Goal: Check status: Check status

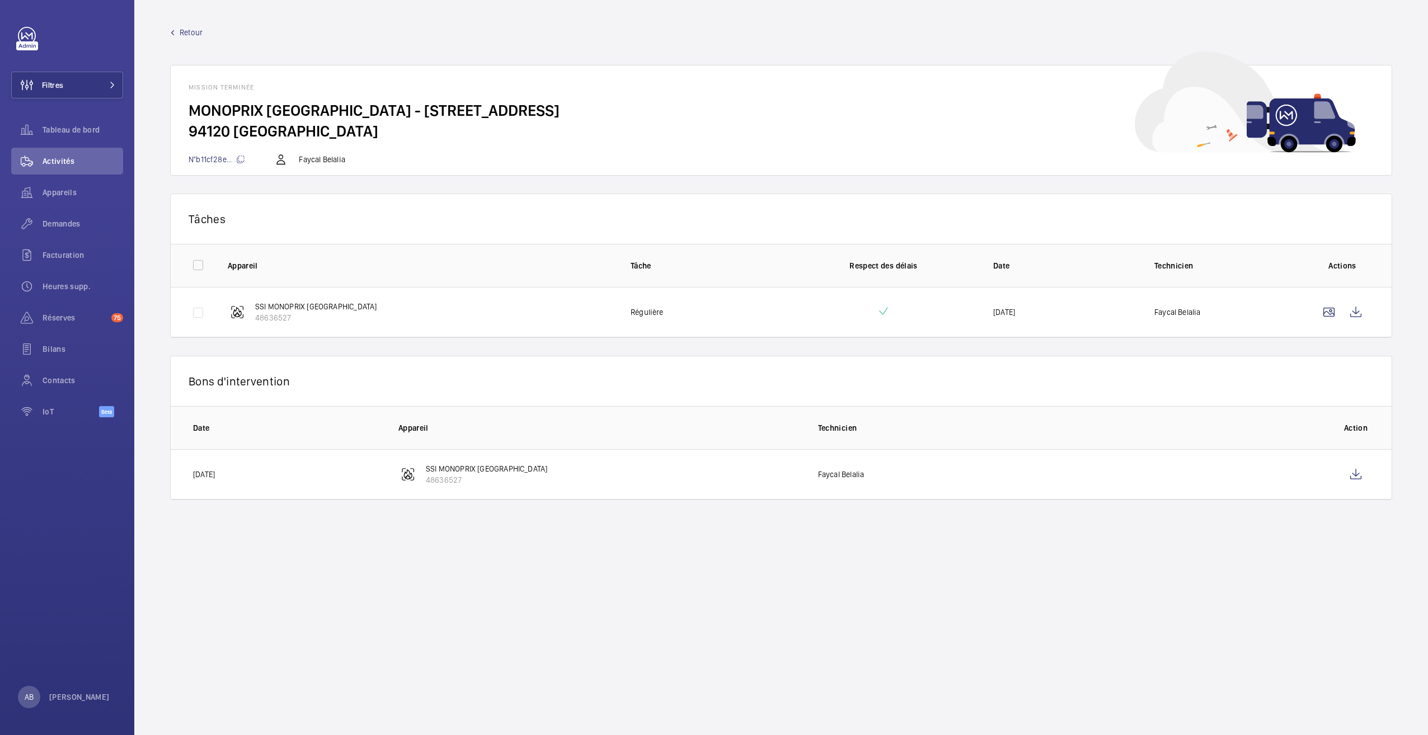
click at [171, 36] on link "Retour" at bounding box center [781, 32] width 1222 height 11
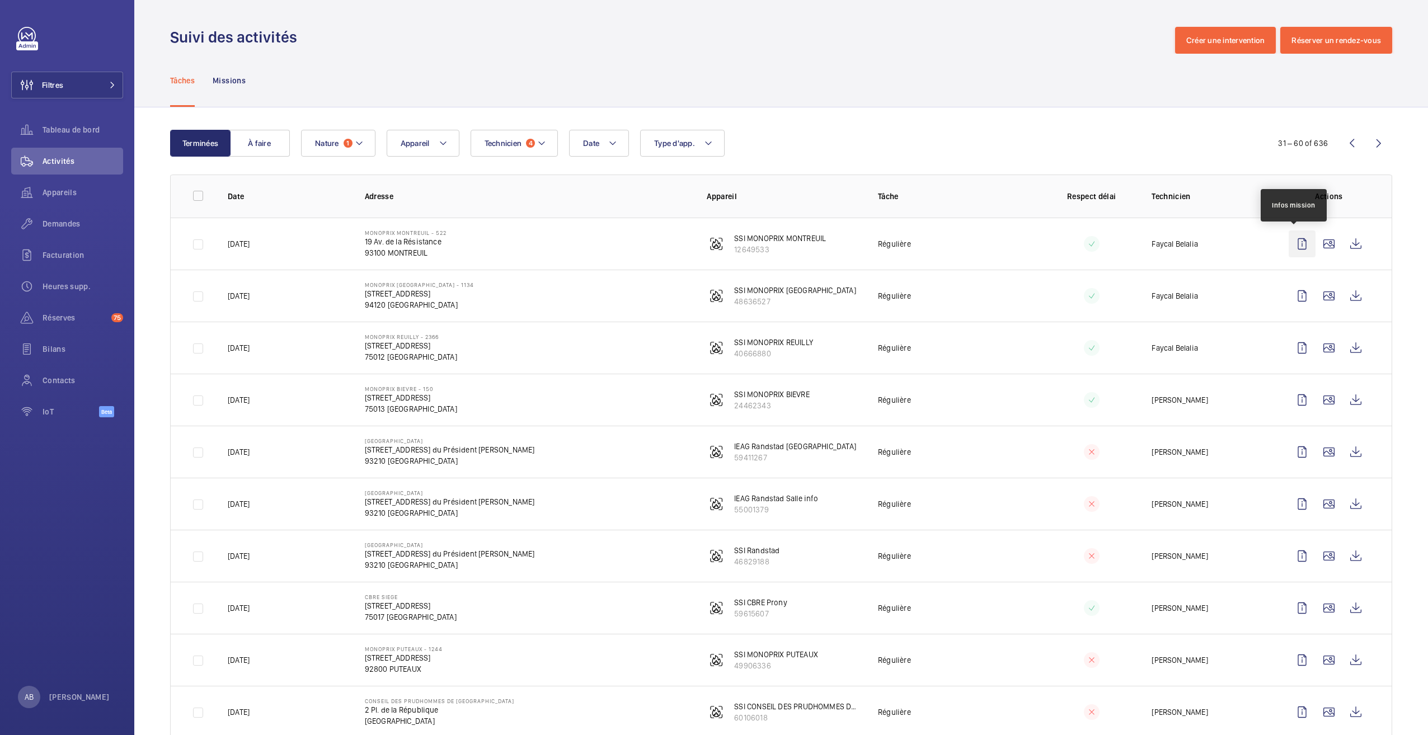
click at [1289, 249] on wm-front-icon-button at bounding box center [1302, 244] width 27 height 27
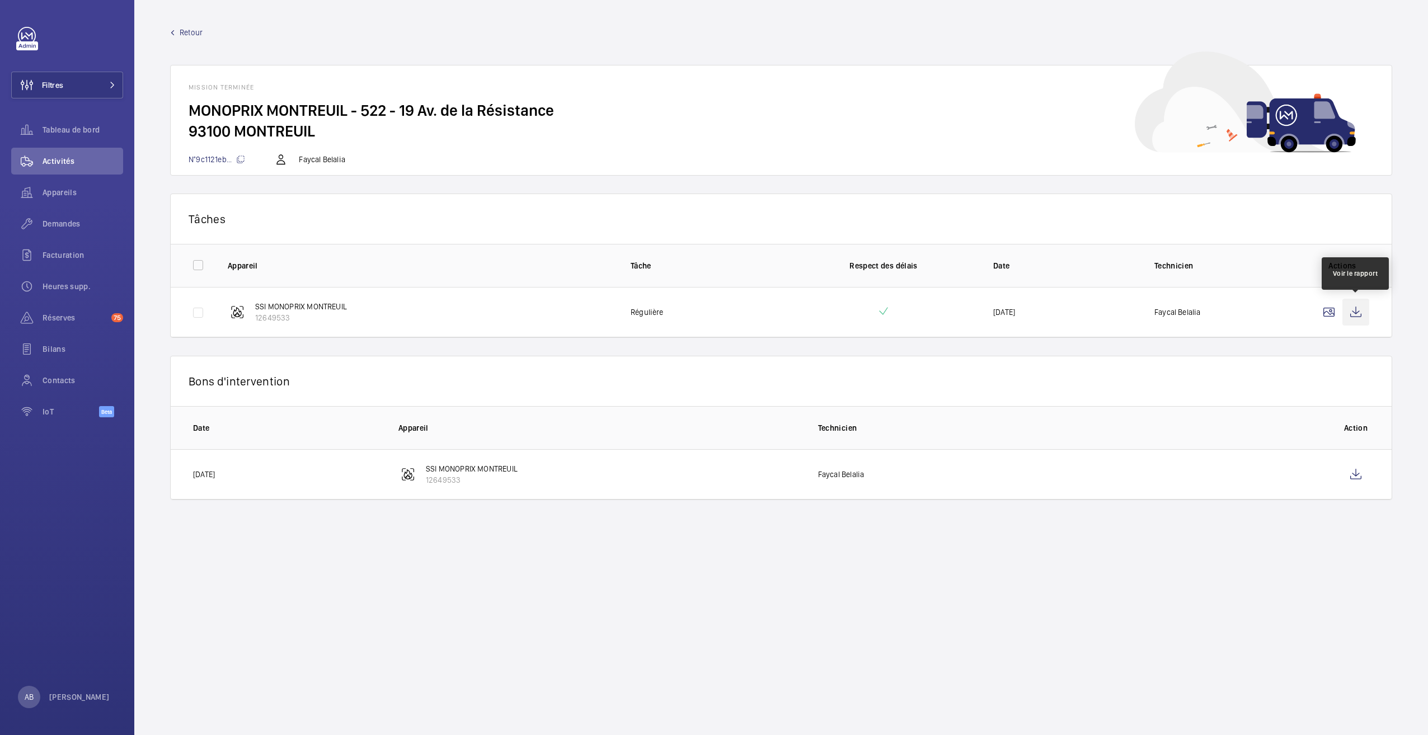
click at [1356, 312] on wm-front-icon-button at bounding box center [1356, 312] width 27 height 27
click at [173, 33] on mat-icon at bounding box center [172, 32] width 5 height 5
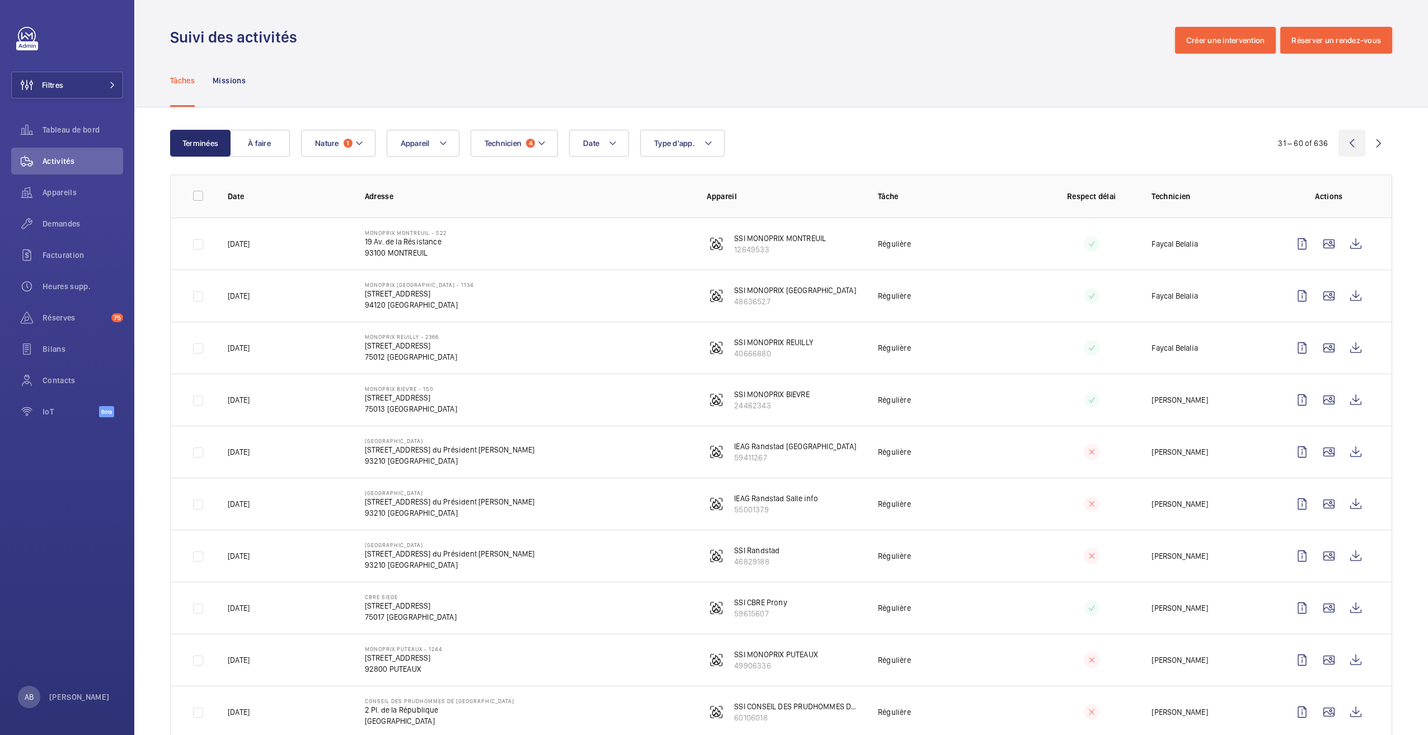
click at [1339, 143] on wm-front-icon-button at bounding box center [1352, 143] width 27 height 27
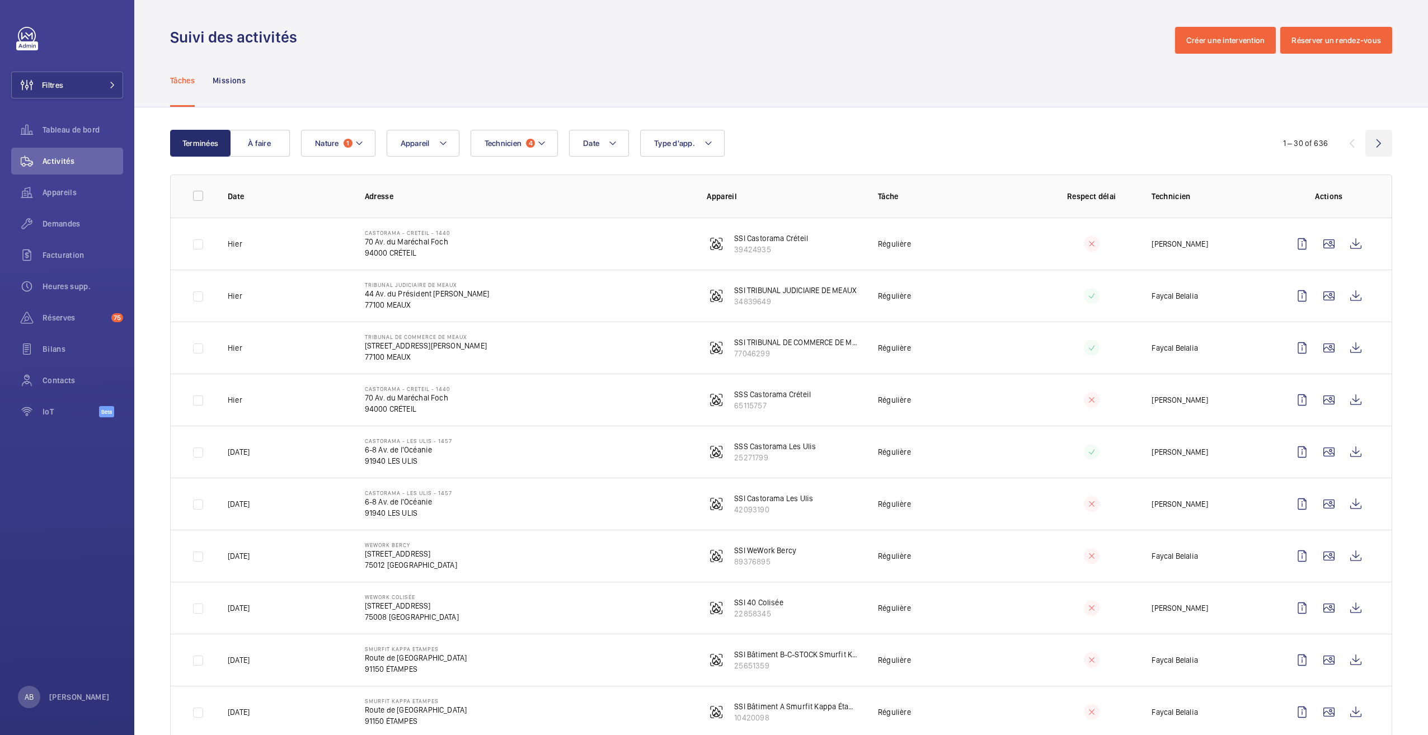
click at [1370, 147] on wm-front-icon-button at bounding box center [1379, 143] width 27 height 27
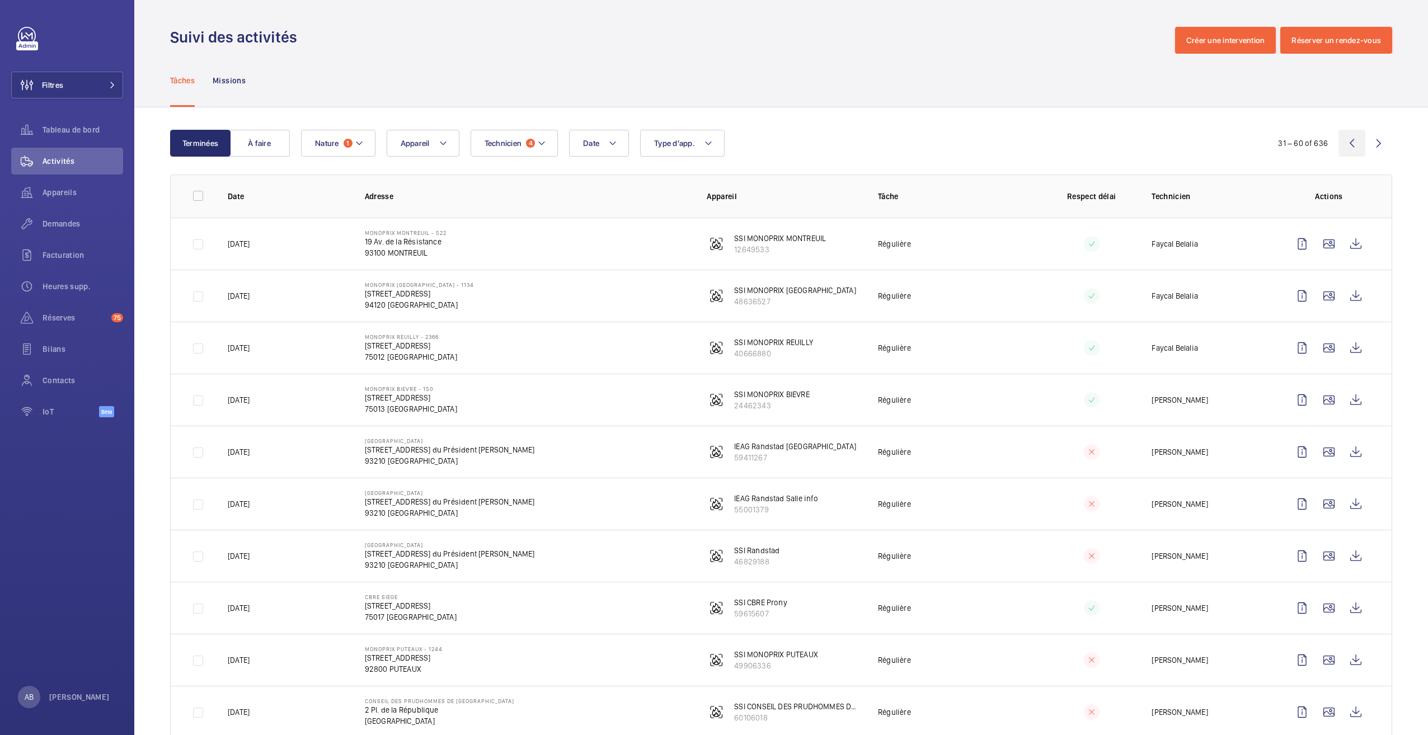
click at [1348, 147] on wm-front-icon-button at bounding box center [1352, 143] width 27 height 27
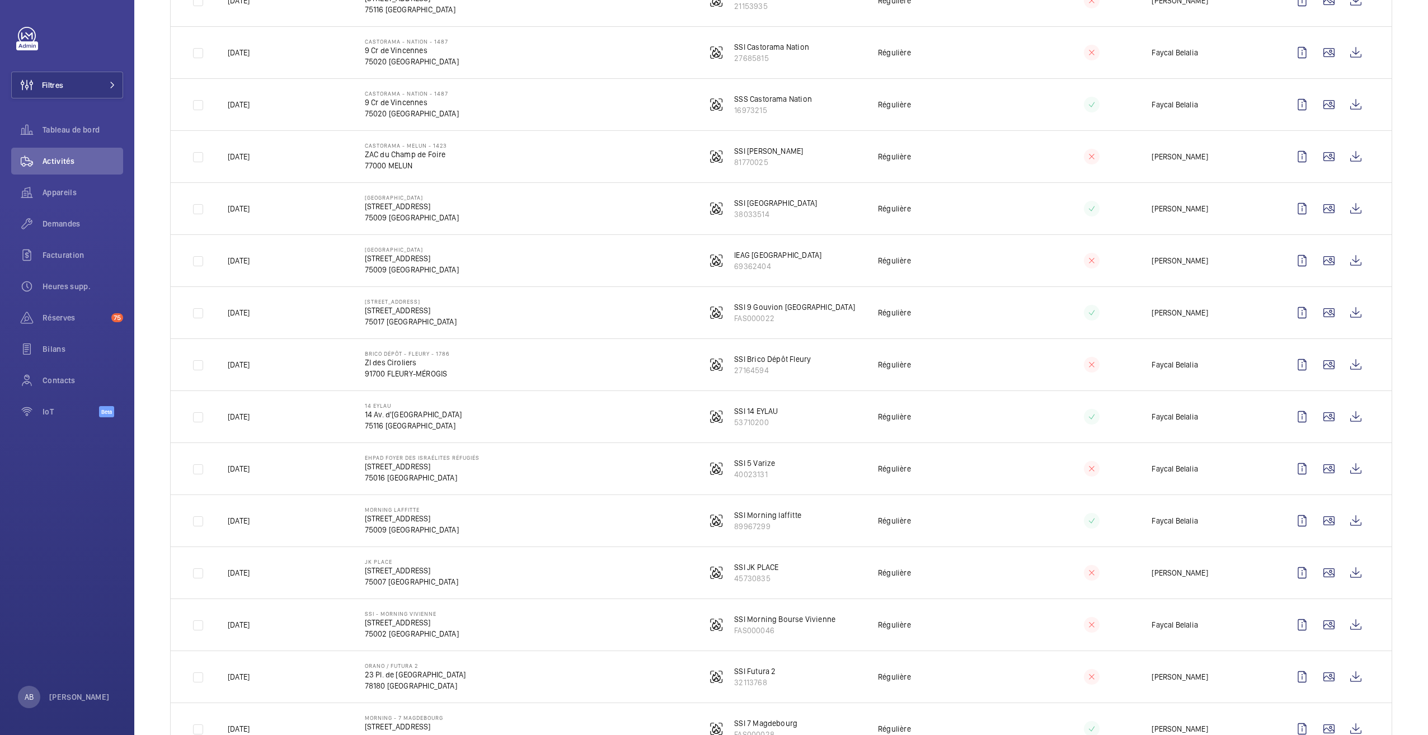
scroll to position [1065, 0]
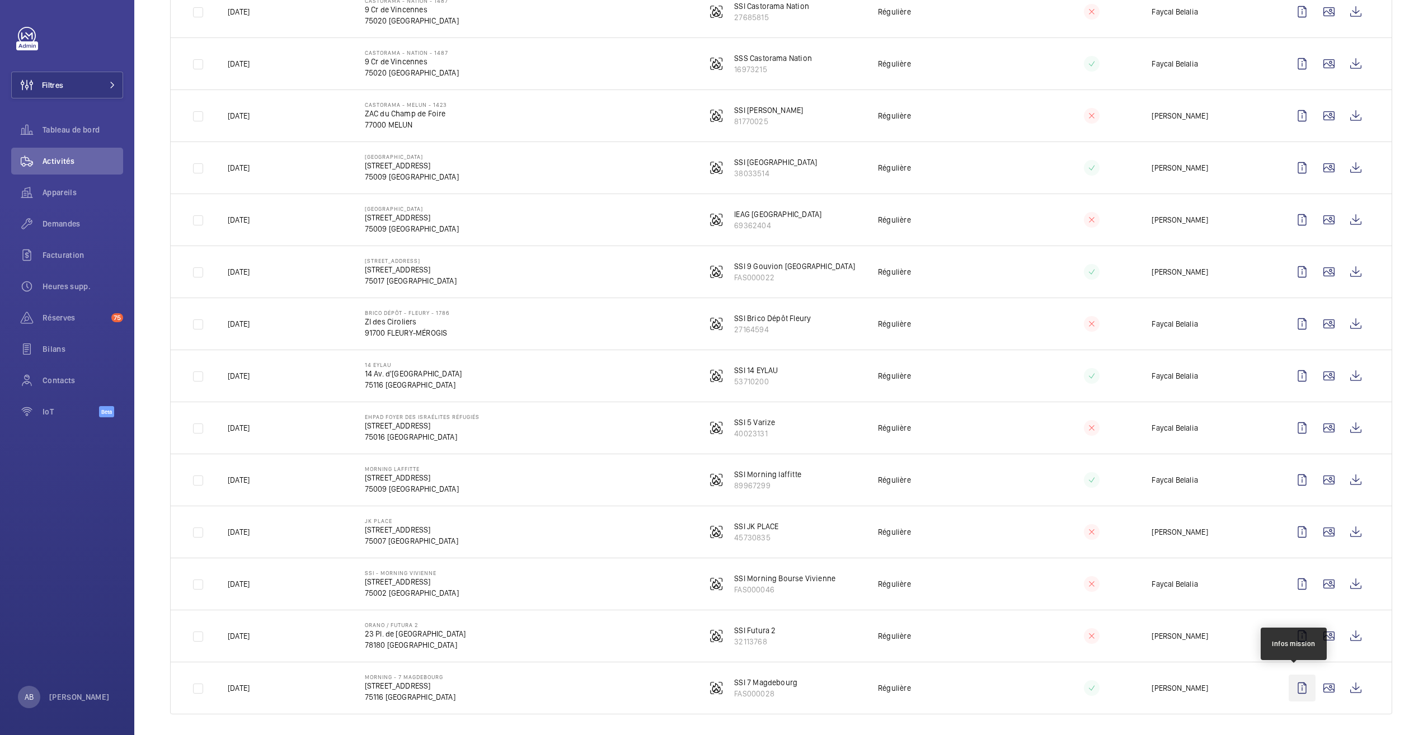
click at [1295, 680] on wm-front-icon-button at bounding box center [1302, 688] width 27 height 27
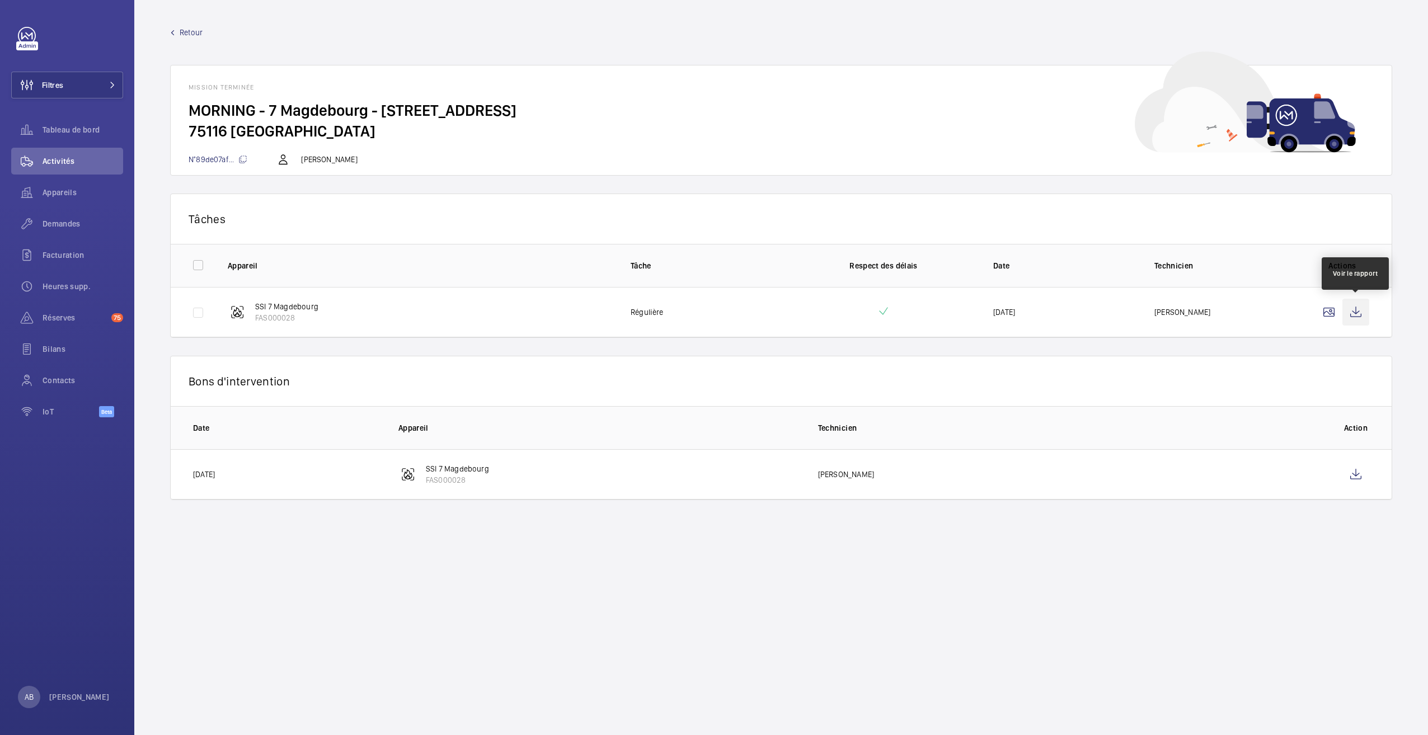
click at [1354, 313] on wm-front-icon-button at bounding box center [1356, 312] width 27 height 27
click at [1340, 311] on wm-front-icon-button at bounding box center [1329, 312] width 27 height 27
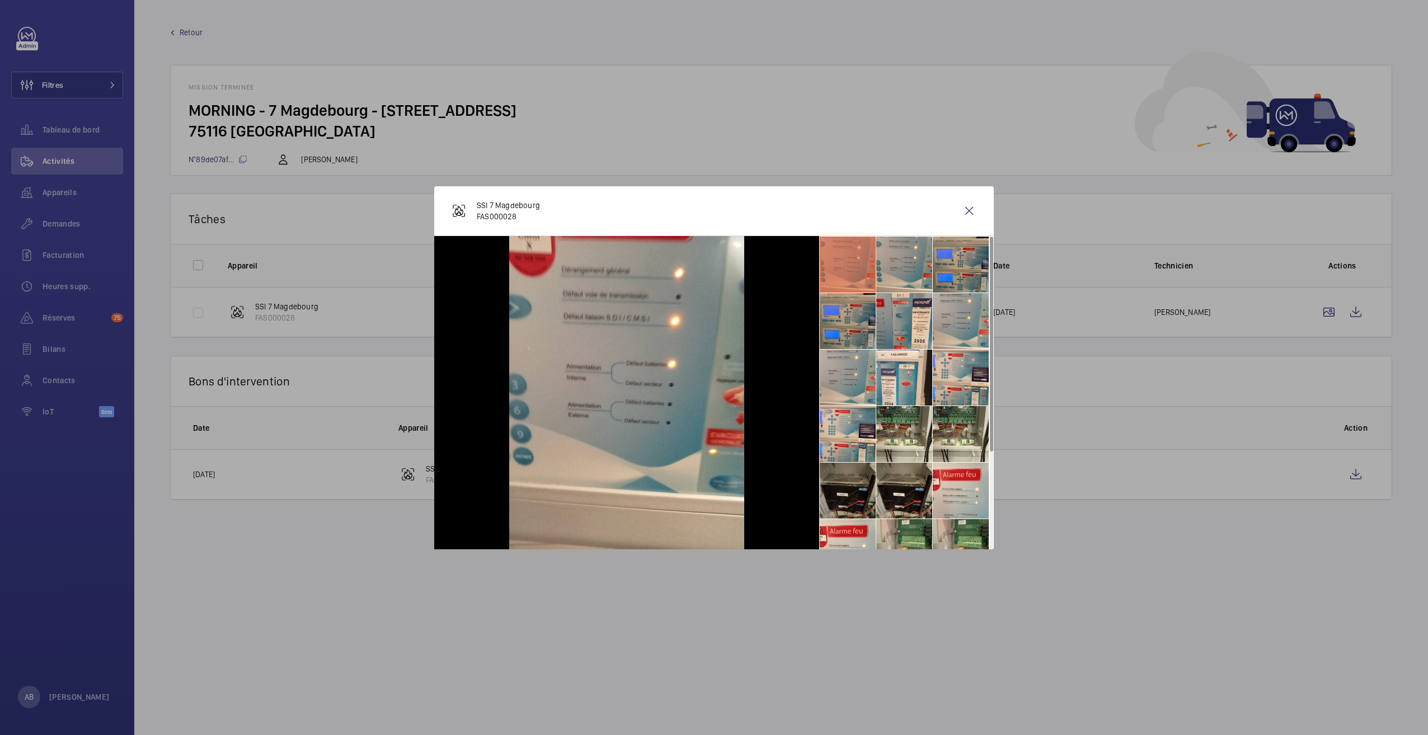
click at [839, 496] on li at bounding box center [848, 491] width 56 height 56
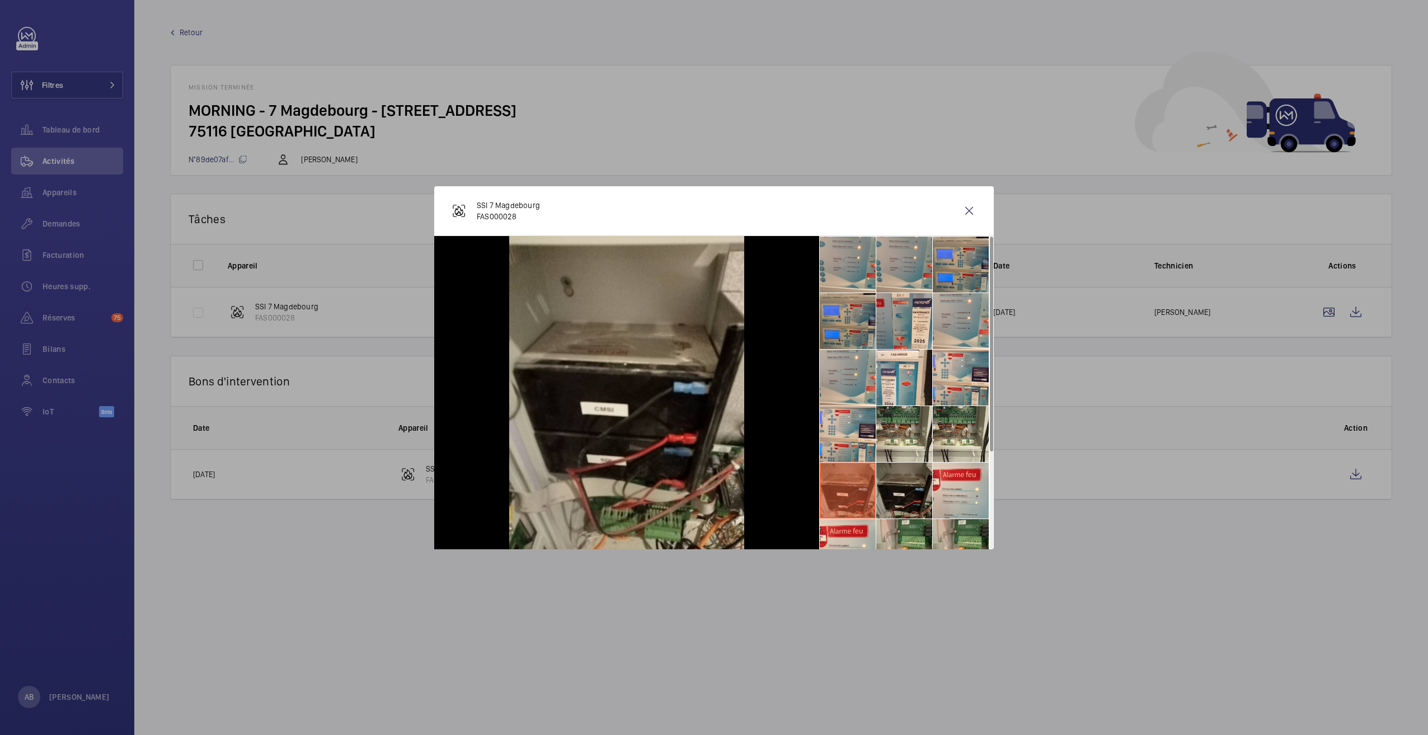
click at [916, 503] on li at bounding box center [904, 491] width 56 height 56
click at [978, 500] on li at bounding box center [961, 491] width 56 height 56
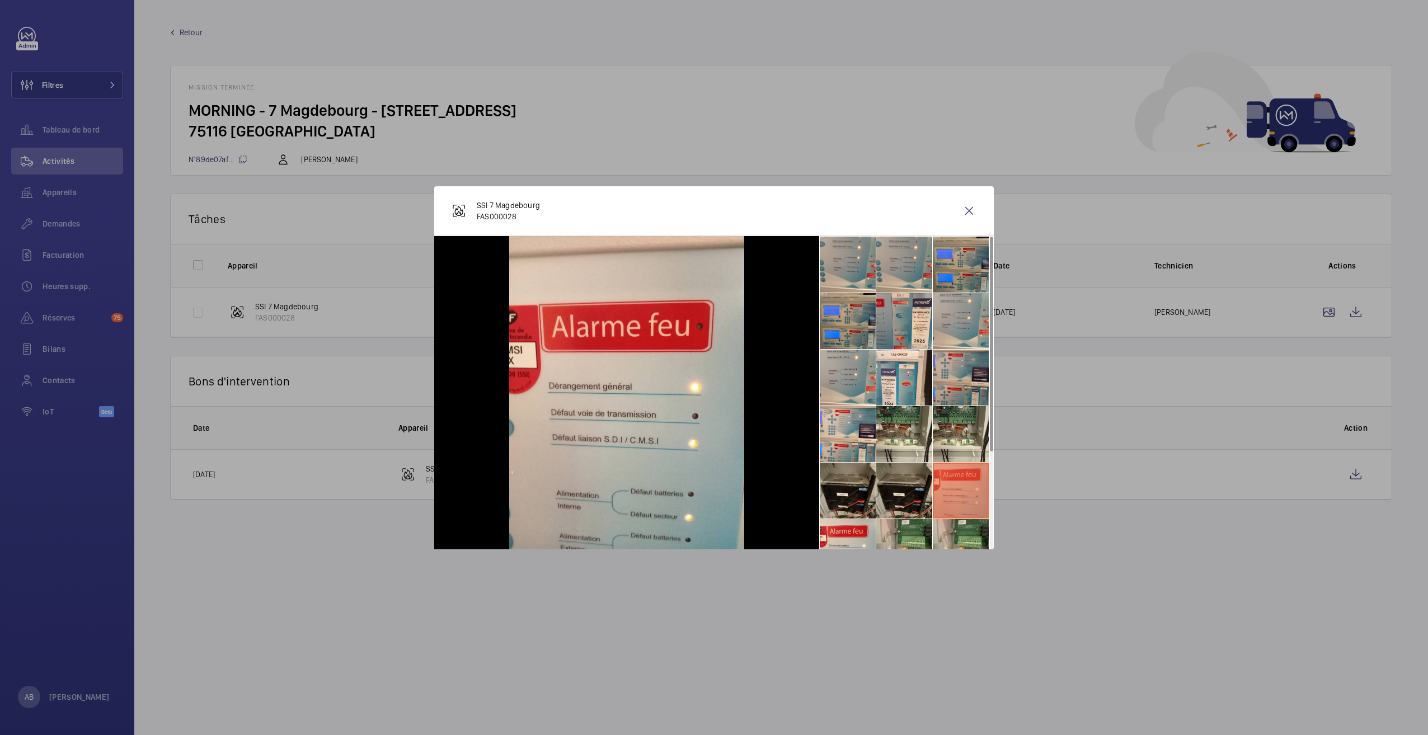
click at [962, 400] on li at bounding box center [961, 378] width 56 height 56
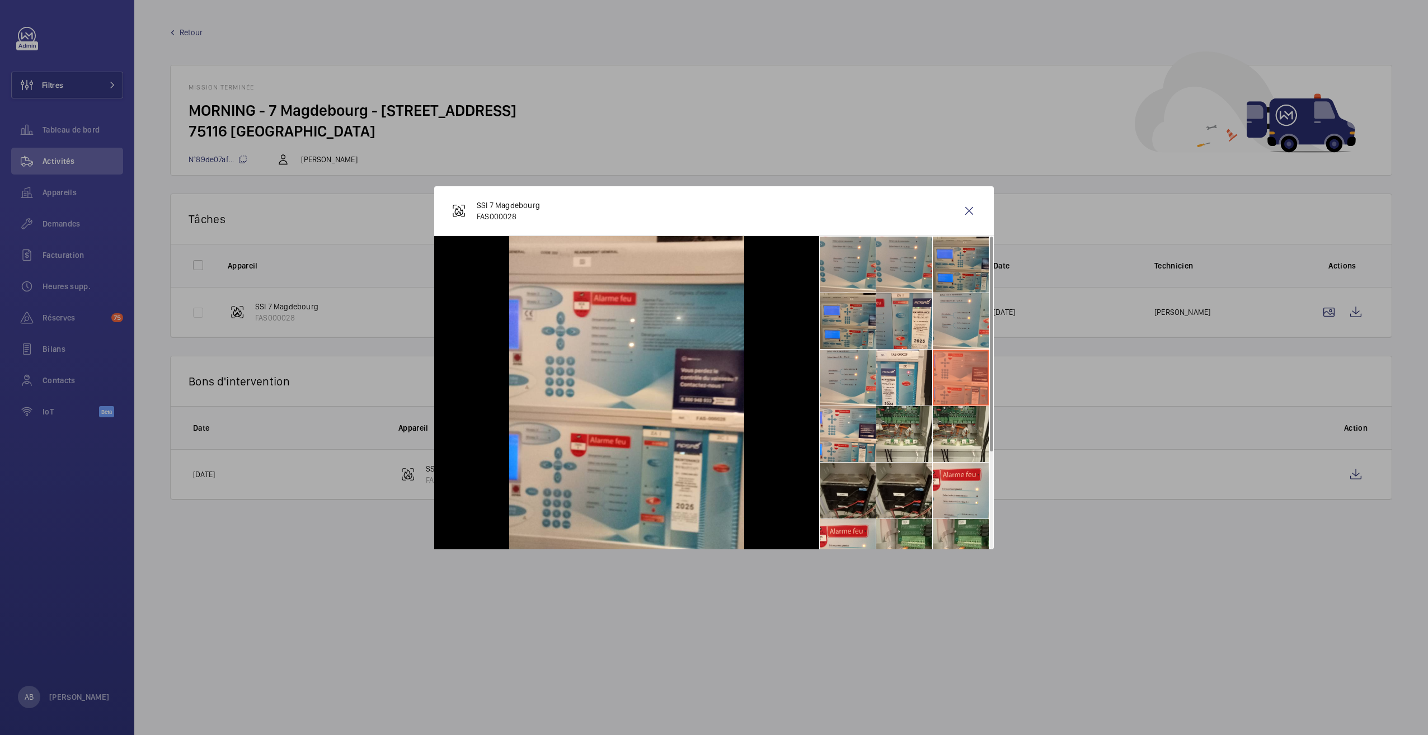
click at [858, 495] on li at bounding box center [848, 491] width 56 height 56
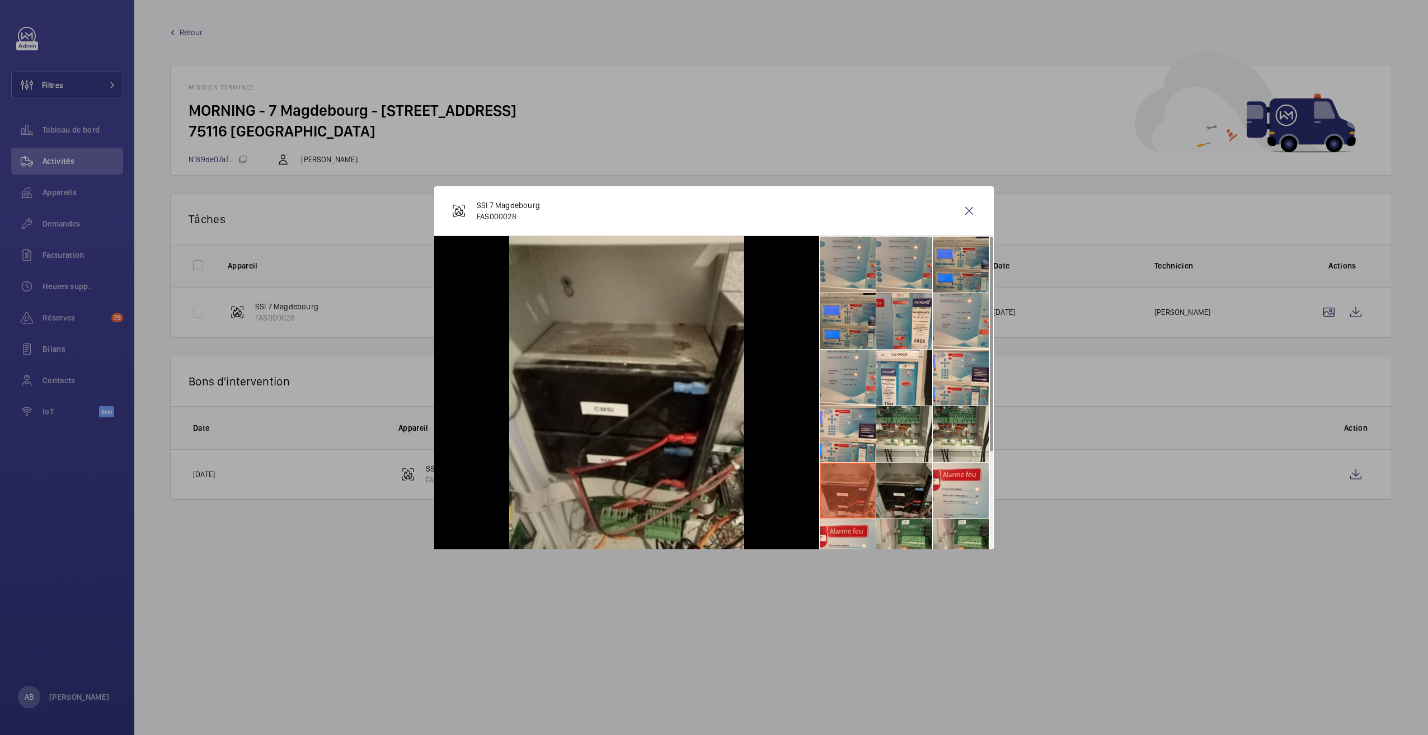
click at [904, 501] on li at bounding box center [904, 491] width 56 height 56
click at [855, 489] on li at bounding box center [848, 491] width 56 height 56
click at [921, 490] on li at bounding box center [904, 491] width 56 height 56
click at [1122, 606] on div at bounding box center [714, 367] width 1428 height 735
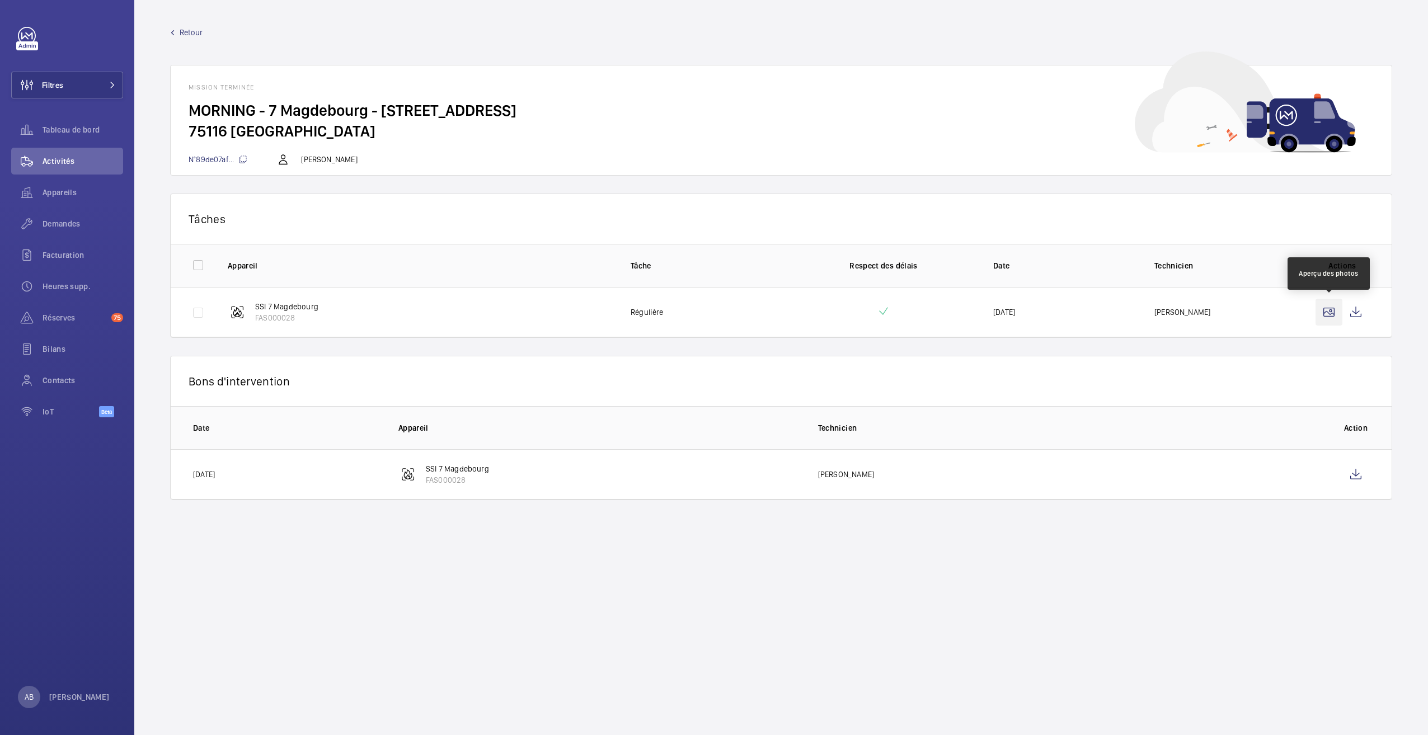
click at [1335, 312] on wm-front-icon-button at bounding box center [1329, 312] width 27 height 27
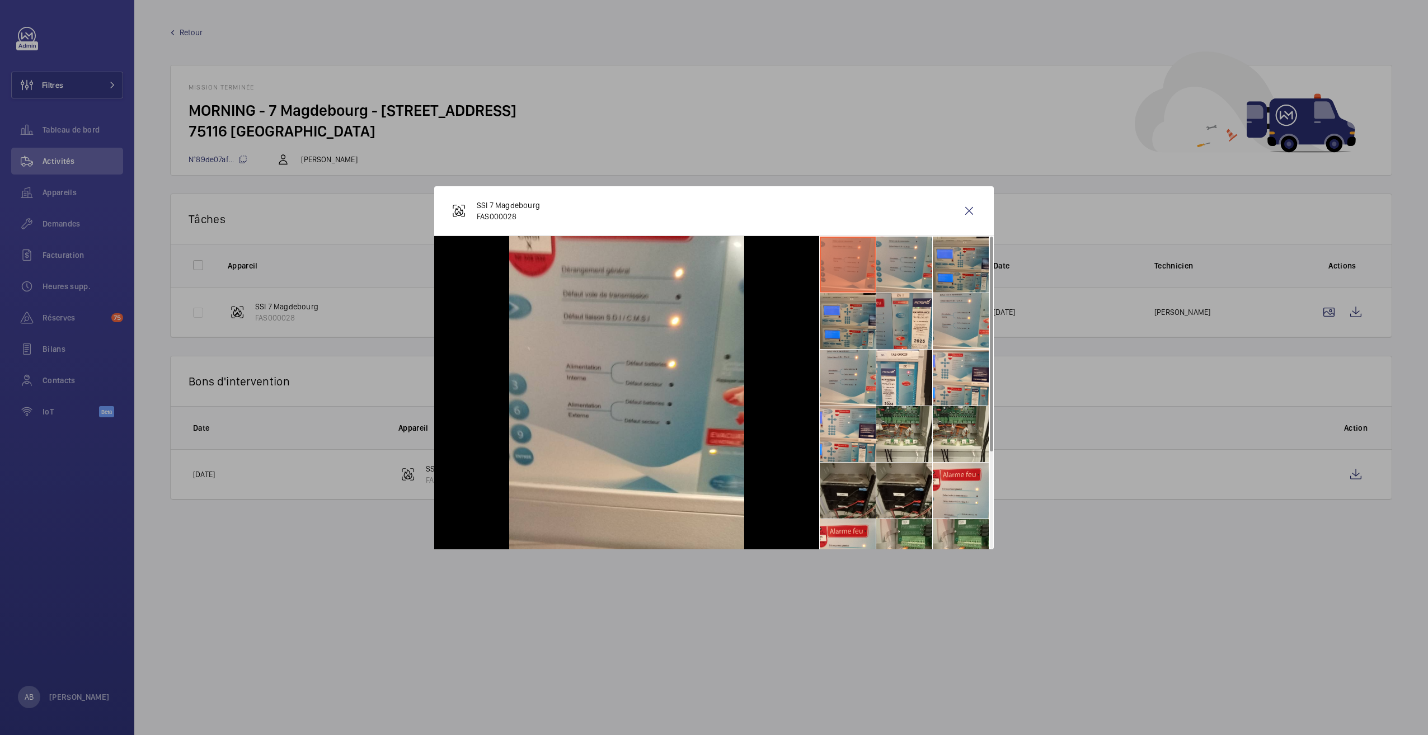
click at [859, 495] on li at bounding box center [848, 491] width 56 height 56
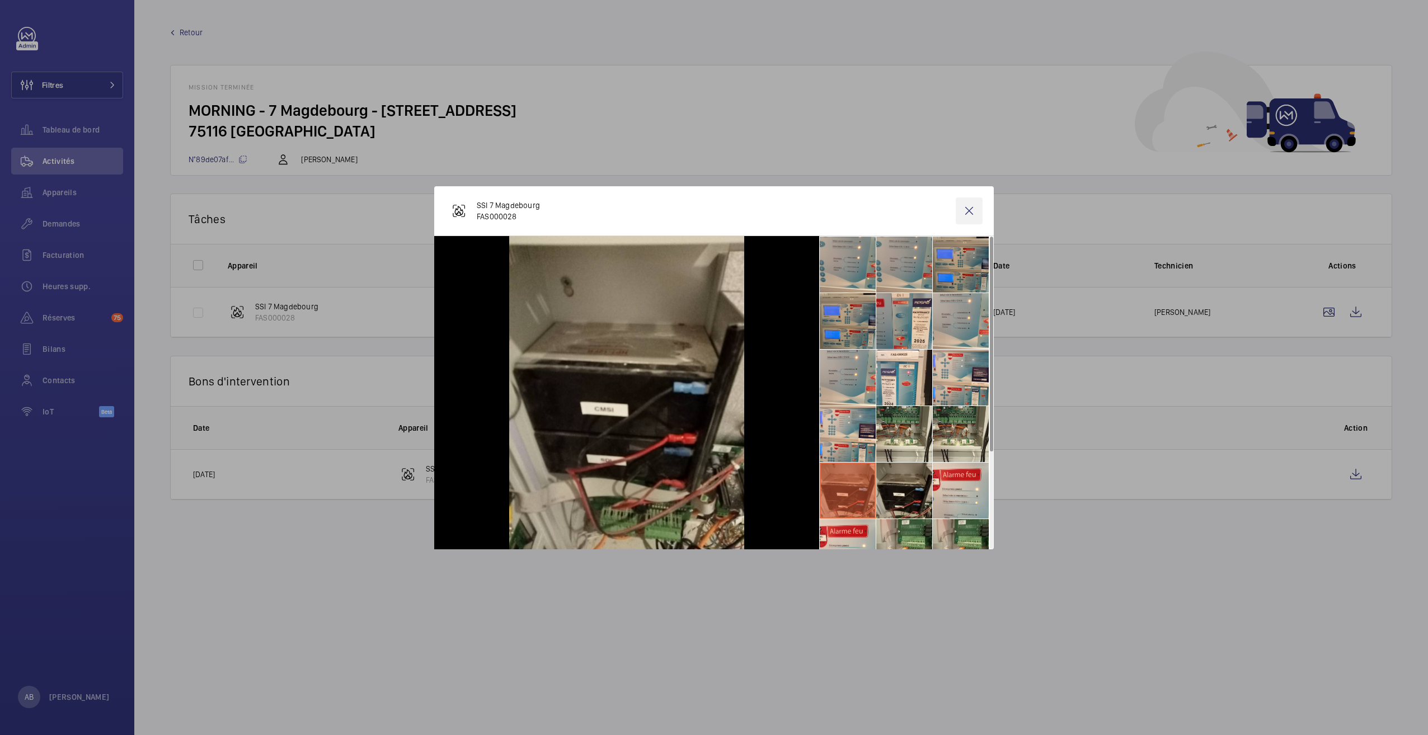
click at [970, 217] on wm-front-icon-button at bounding box center [969, 211] width 27 height 27
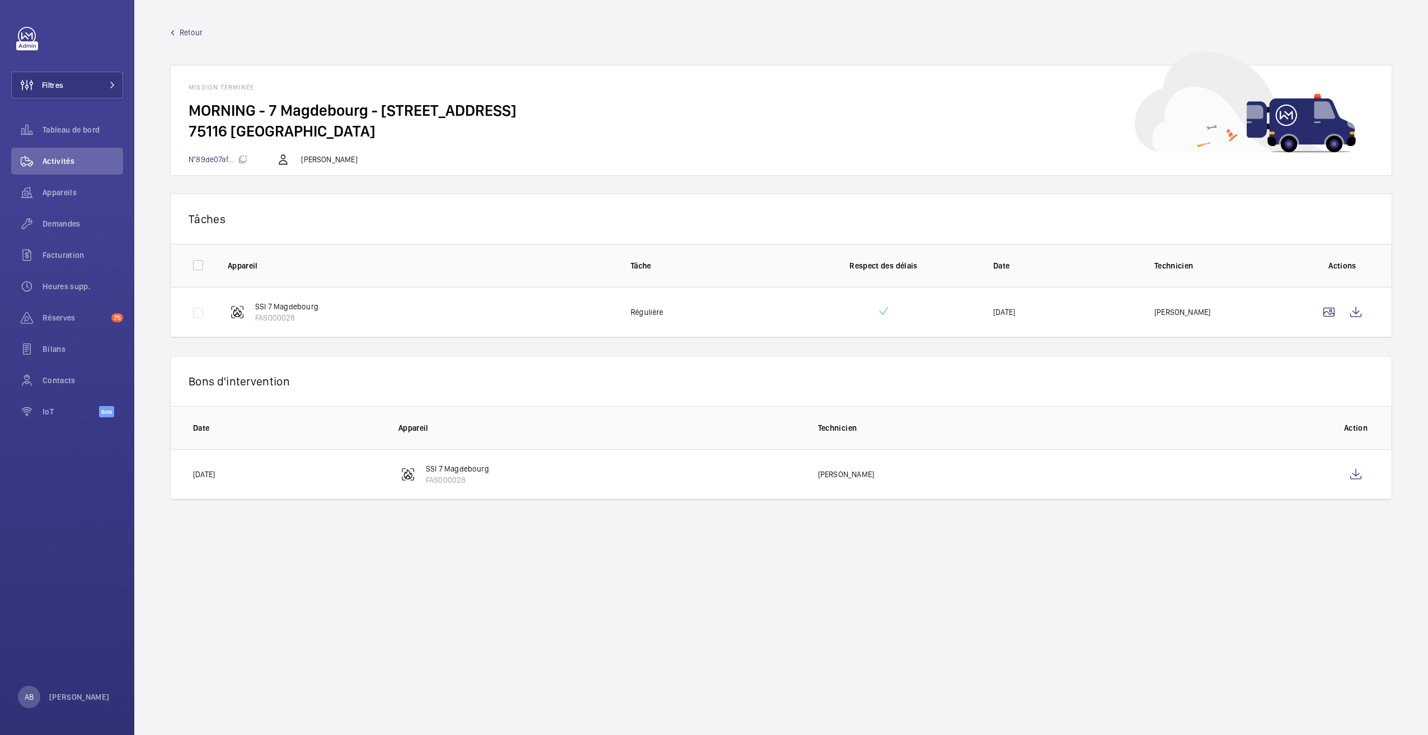
click at [178, 30] on link "Retour" at bounding box center [781, 32] width 1222 height 11
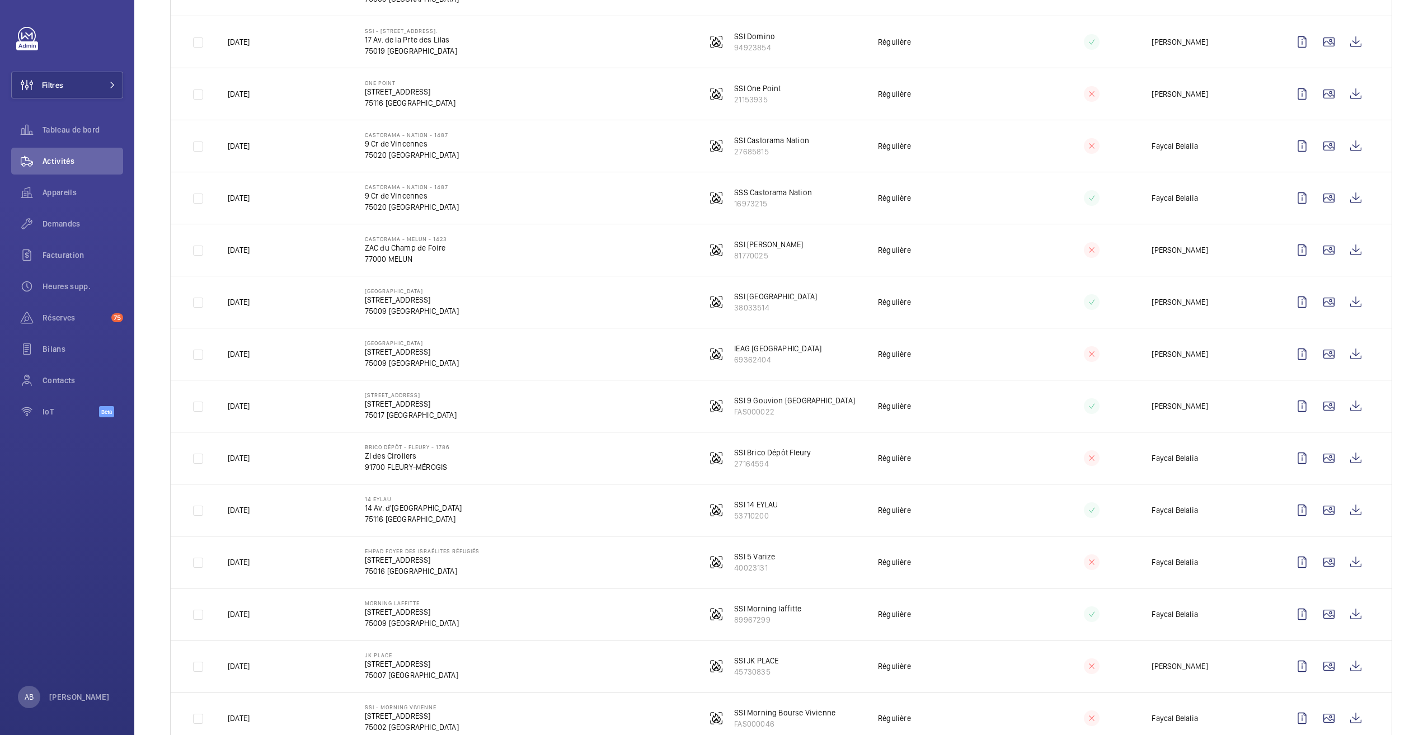
scroll to position [1065, 0]
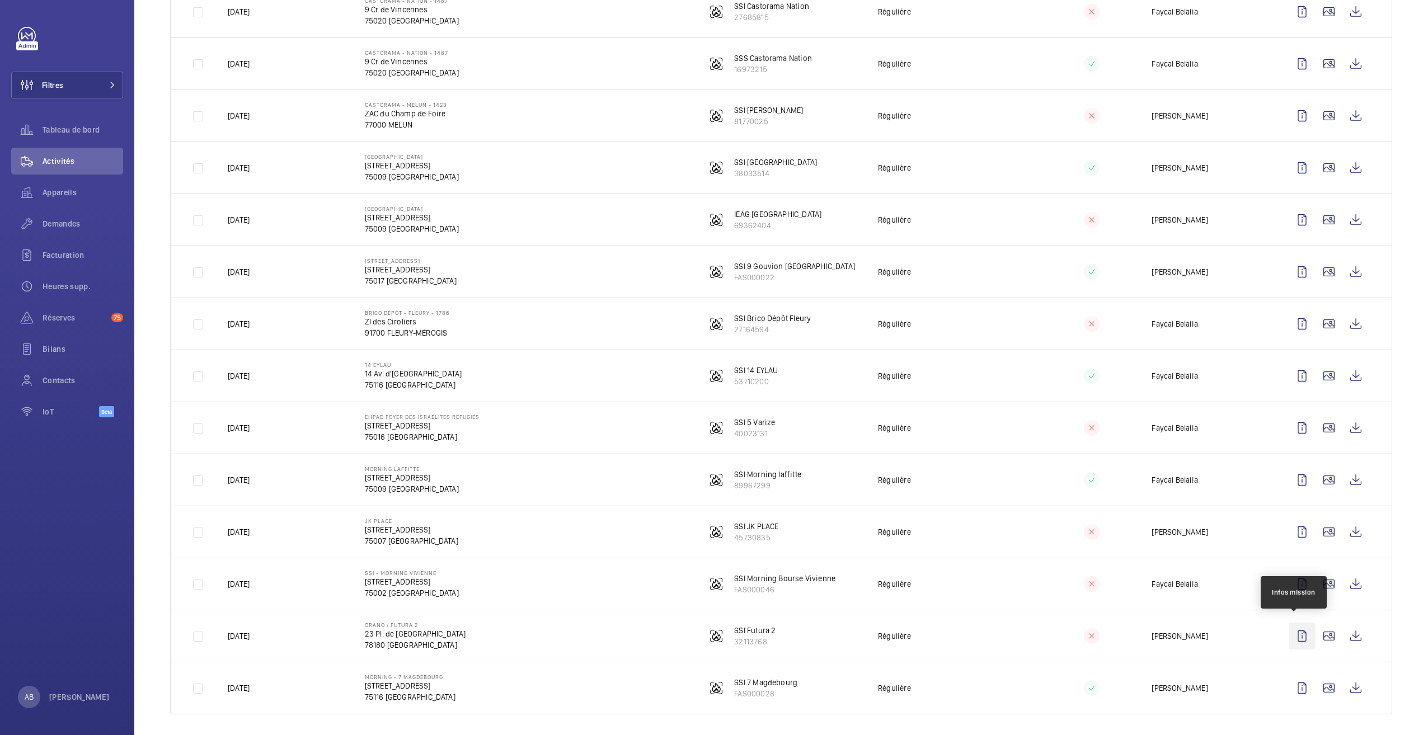
click at [1294, 632] on wm-front-icon-button at bounding box center [1302, 636] width 27 height 27
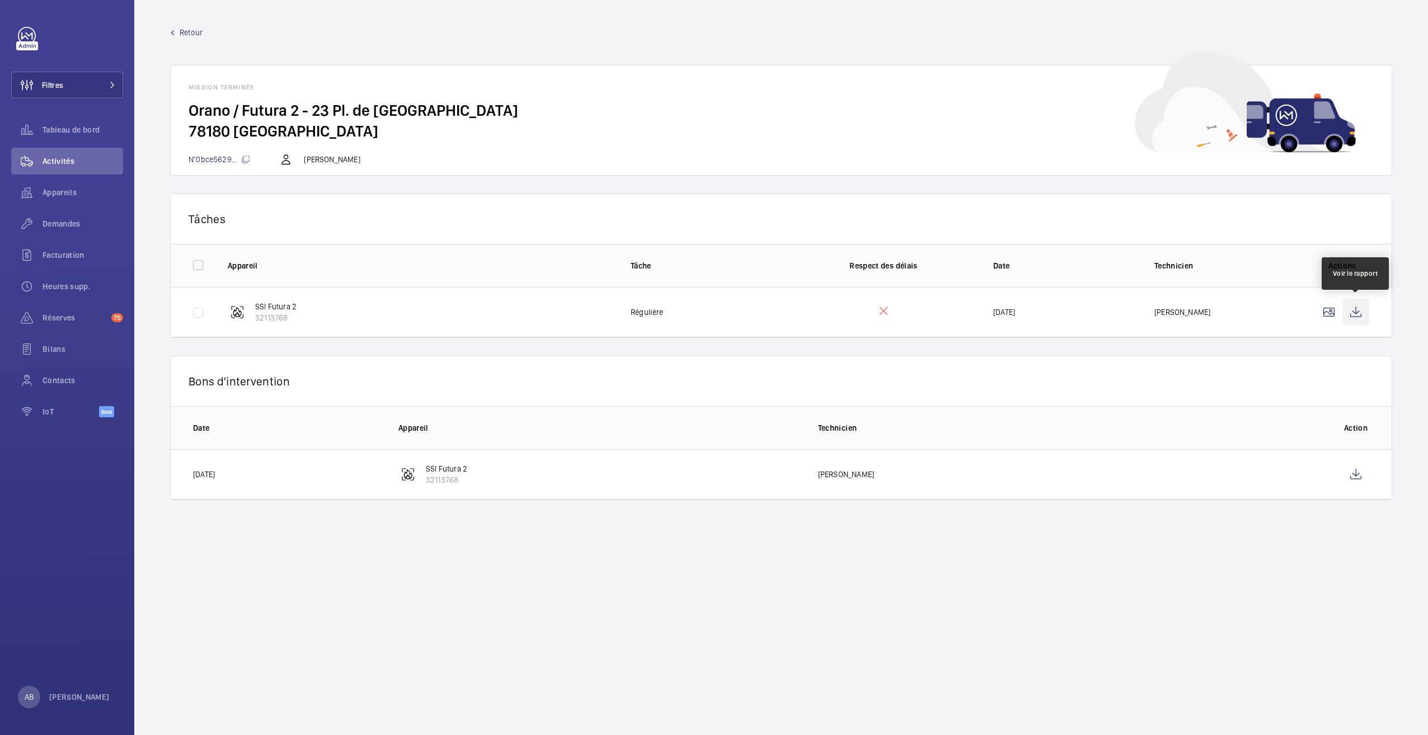
click at [1358, 310] on wm-front-icon-button at bounding box center [1356, 312] width 27 height 27
click at [182, 32] on span "Retour" at bounding box center [191, 32] width 23 height 11
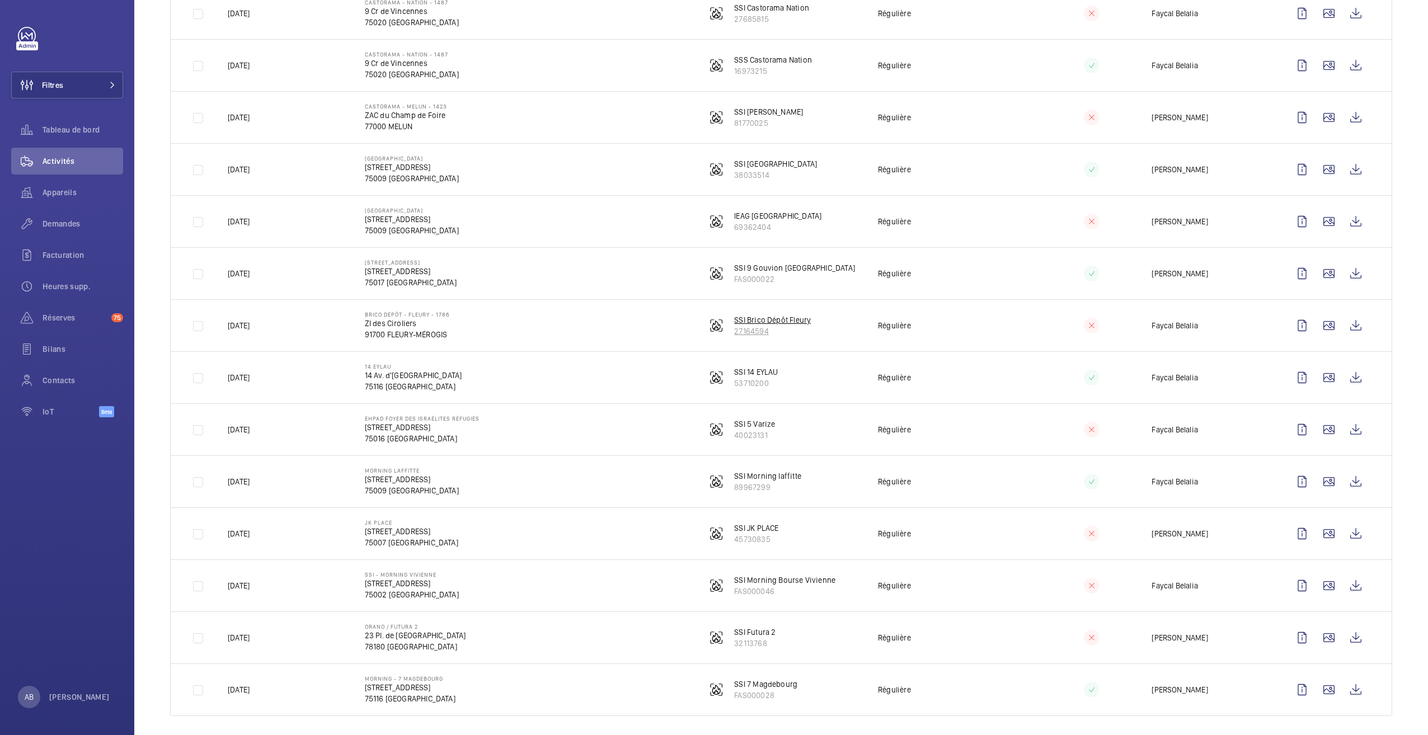
scroll to position [1065, 0]
click at [1292, 583] on wm-front-icon-button at bounding box center [1302, 584] width 27 height 27
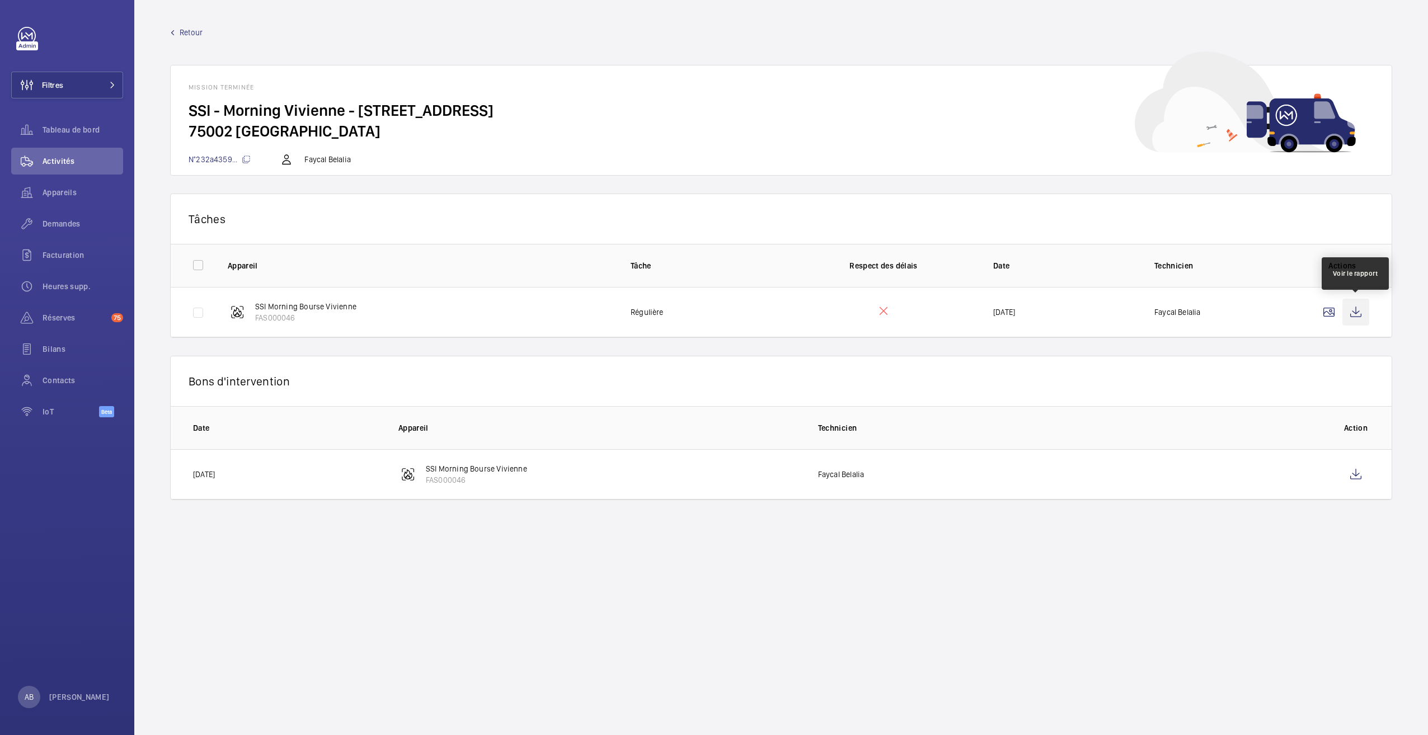
click at [1353, 309] on wm-front-icon-button at bounding box center [1356, 312] width 27 height 27
click at [178, 34] on link "Retour" at bounding box center [781, 32] width 1222 height 11
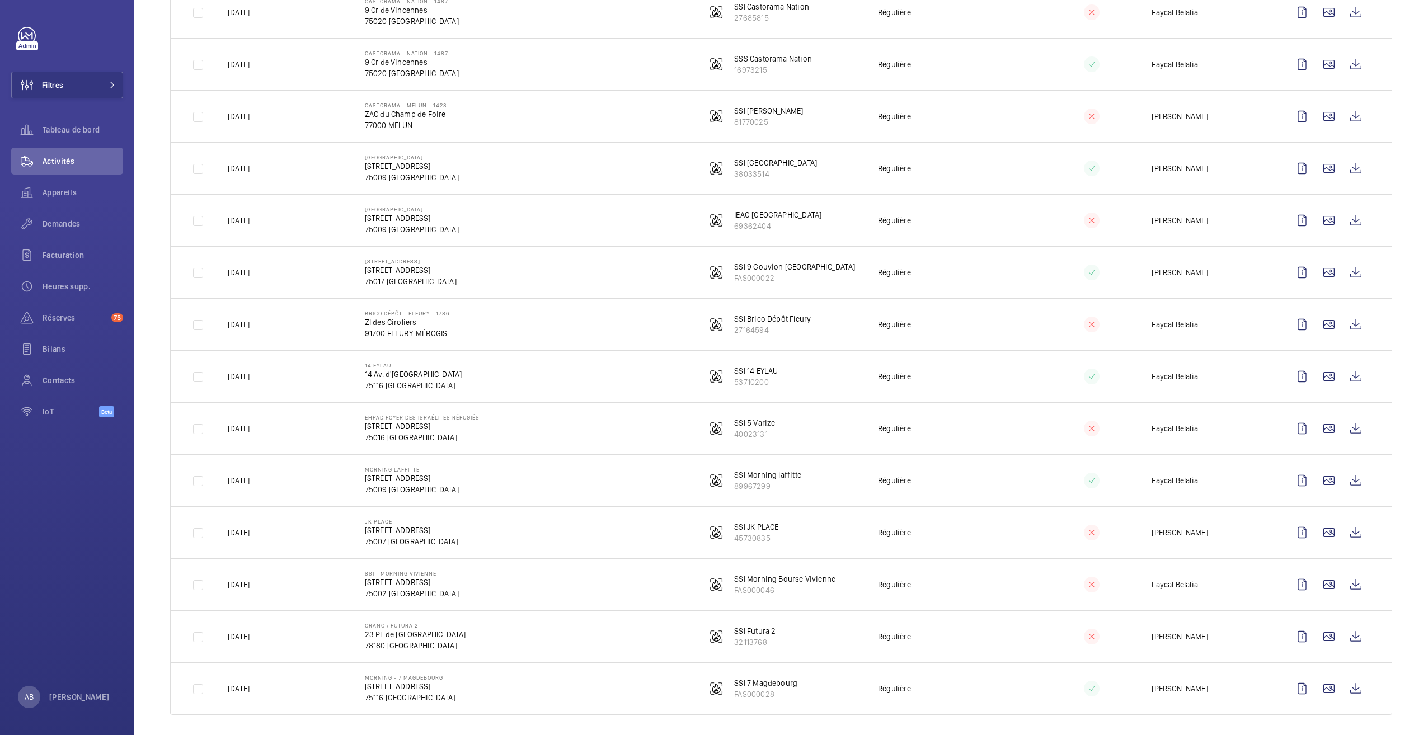
scroll to position [1065, 0]
click at [1293, 524] on wm-front-icon-button at bounding box center [1302, 532] width 27 height 27
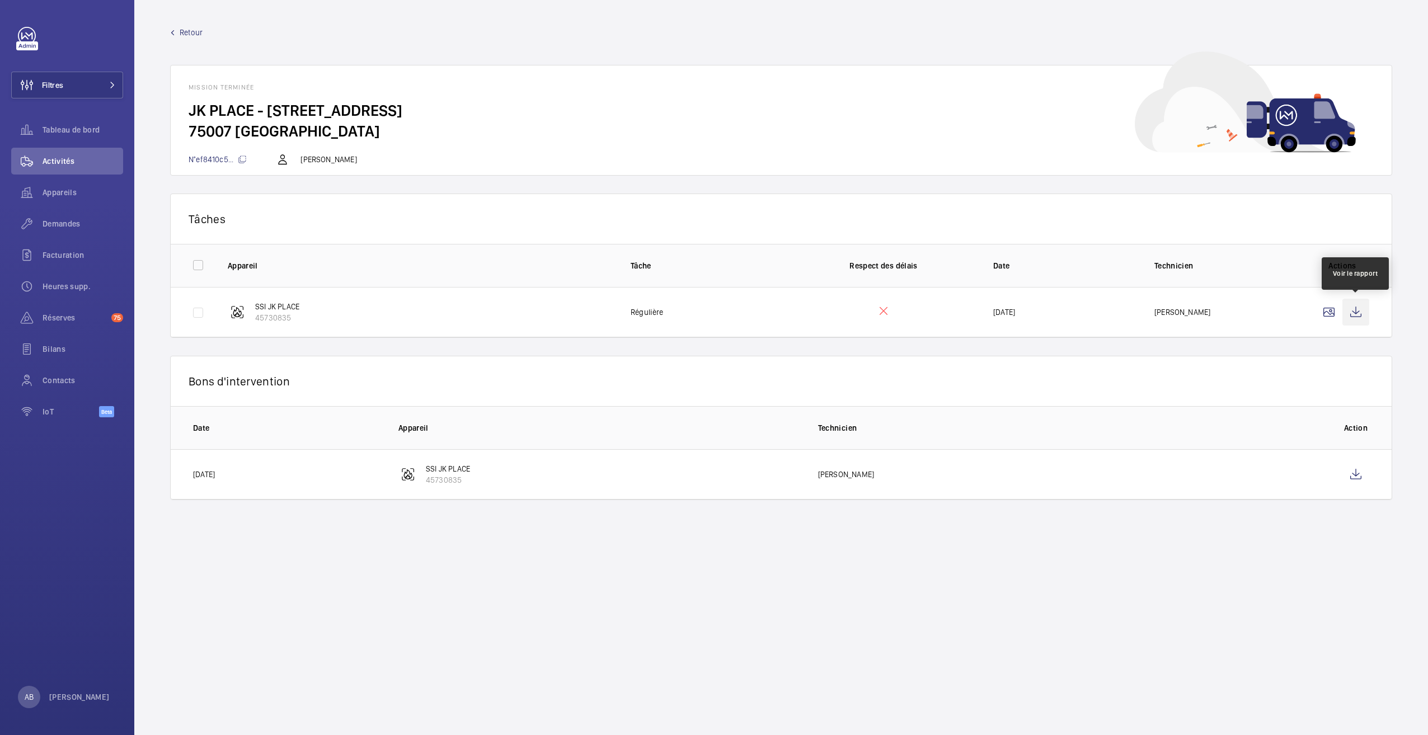
click at [1358, 313] on wm-front-icon-button at bounding box center [1356, 312] width 27 height 27
click at [175, 34] on mat-icon at bounding box center [172, 32] width 5 height 5
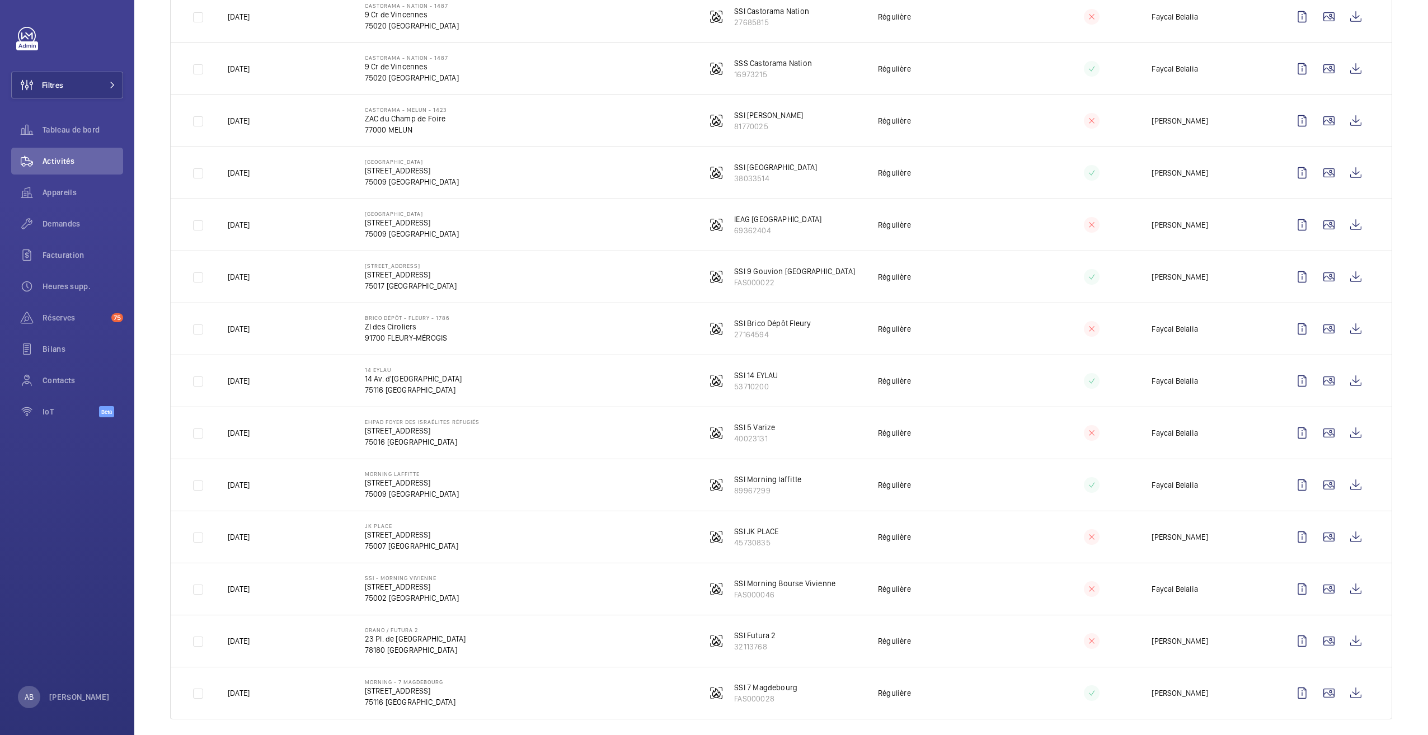
scroll to position [1065, 0]
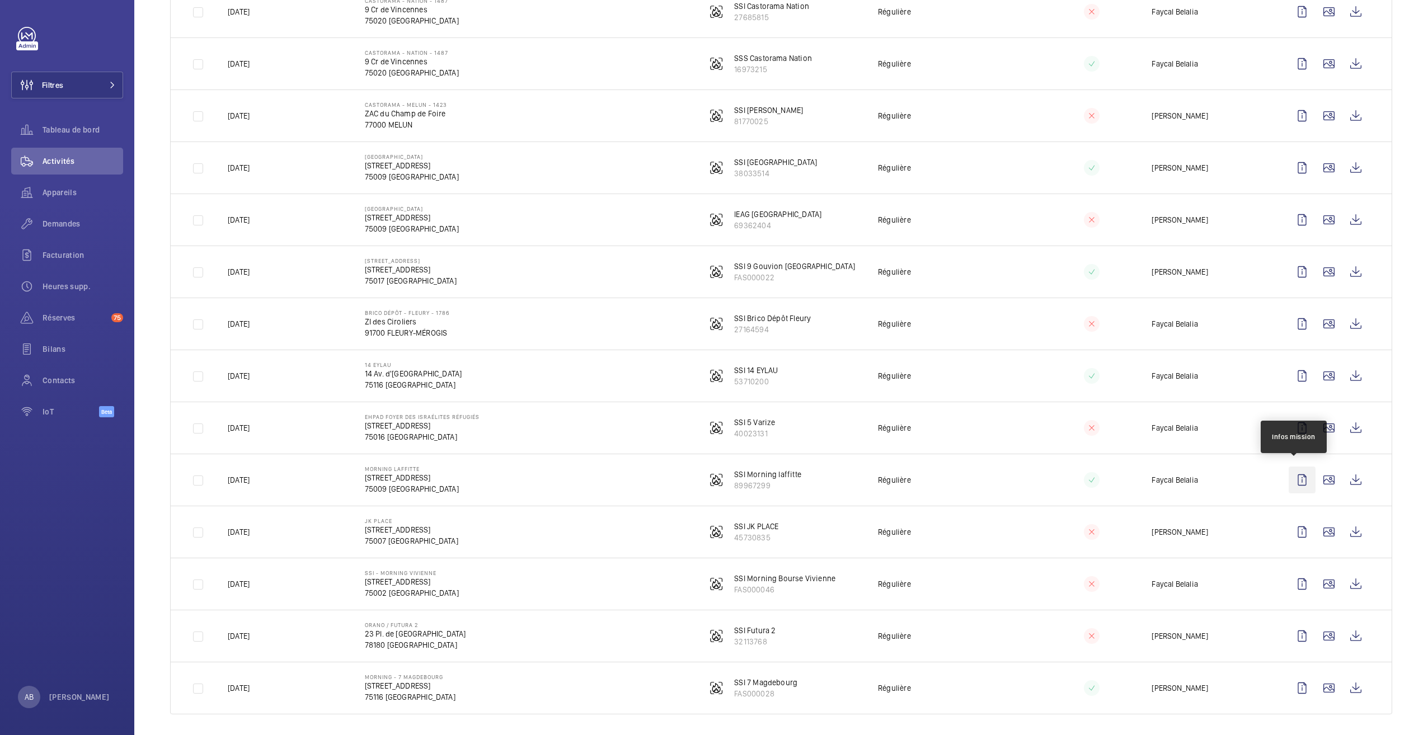
click at [1296, 477] on wm-front-icon-button at bounding box center [1302, 480] width 27 height 27
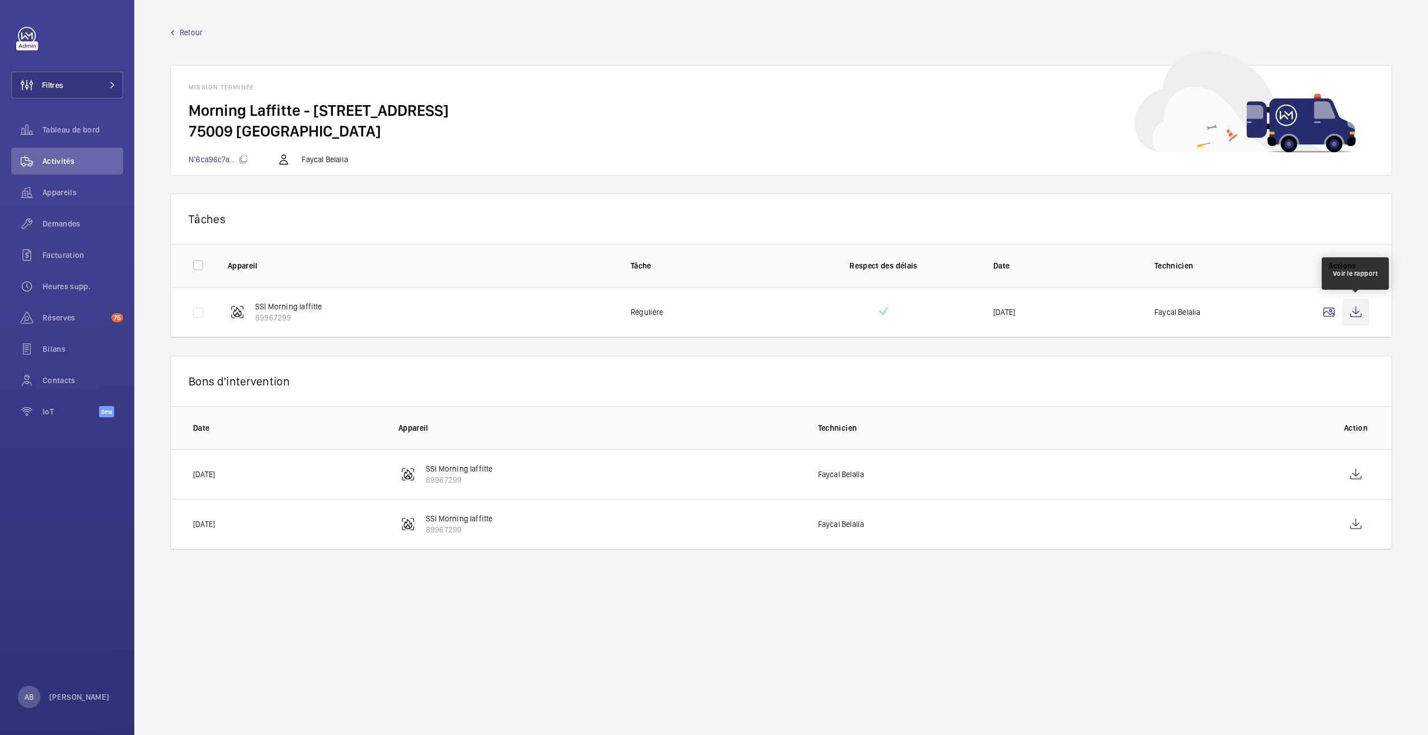
click at [1354, 316] on wm-front-icon-button at bounding box center [1356, 312] width 27 height 27
click at [176, 33] on link "Retour" at bounding box center [781, 32] width 1222 height 11
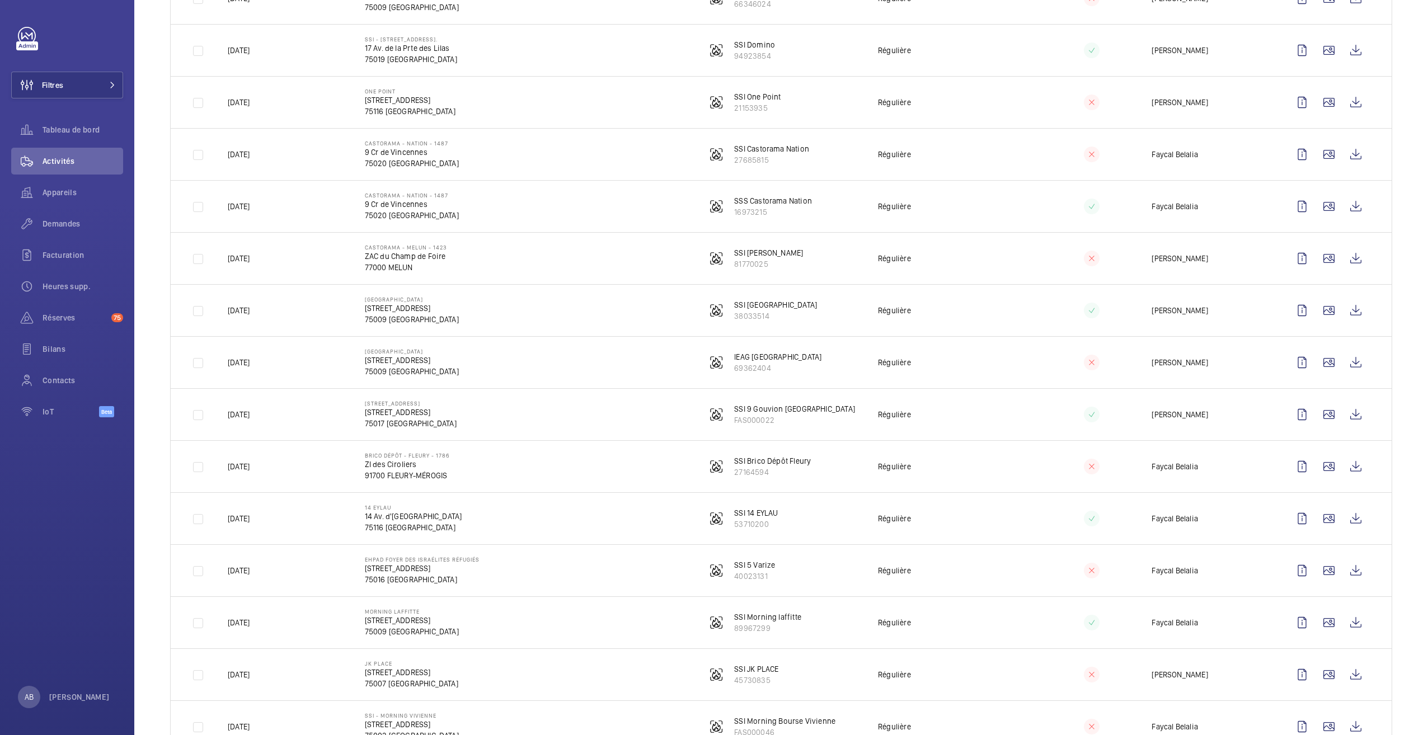
scroll to position [951, 0]
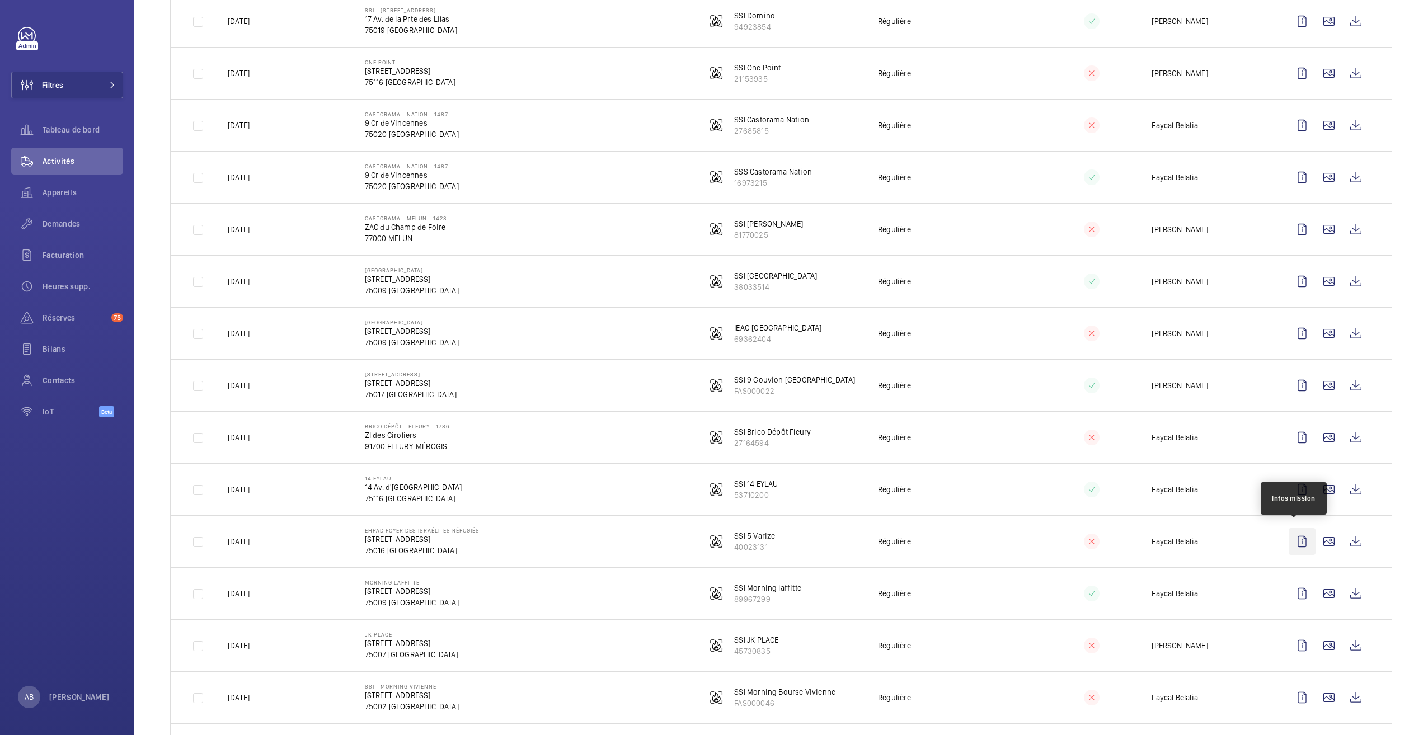
click at [1297, 537] on wm-front-icon-button at bounding box center [1302, 541] width 27 height 27
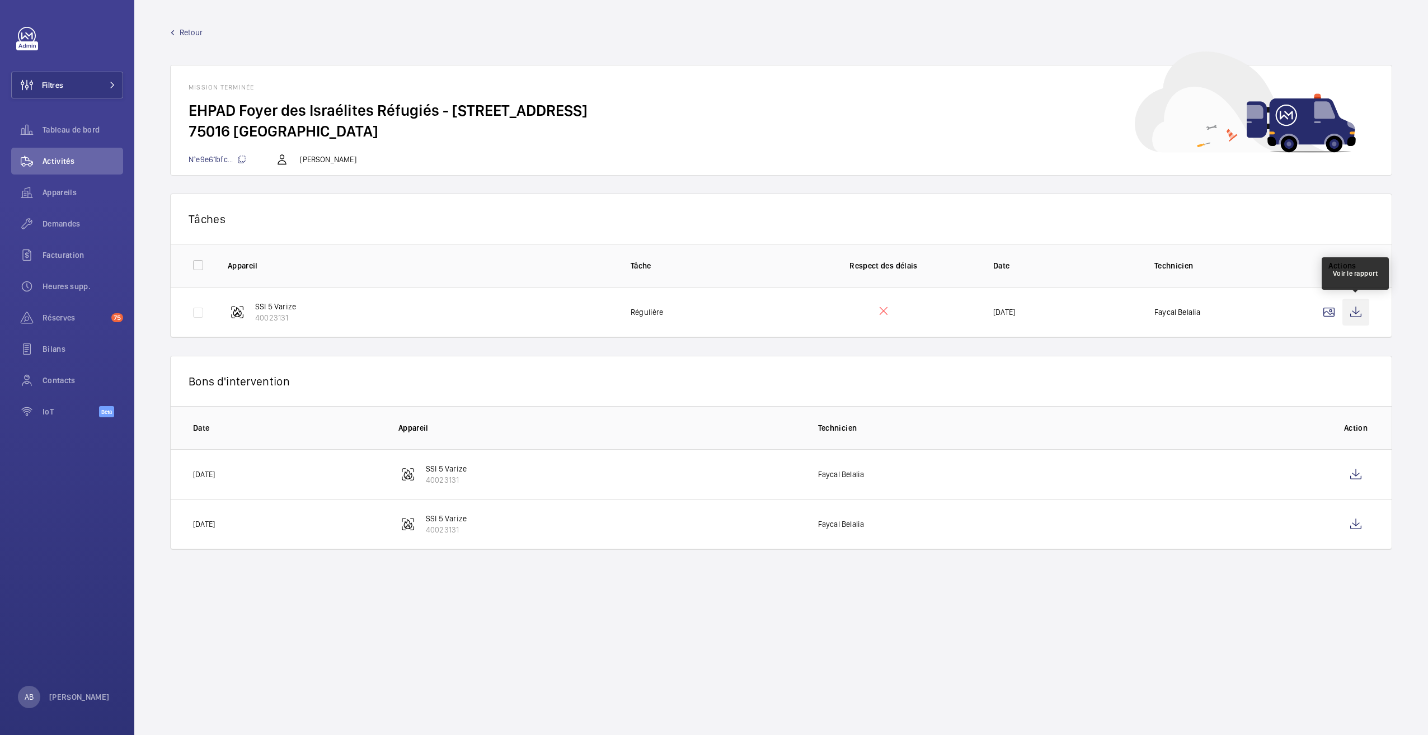
click at [1353, 309] on wm-front-icon-button at bounding box center [1356, 312] width 27 height 27
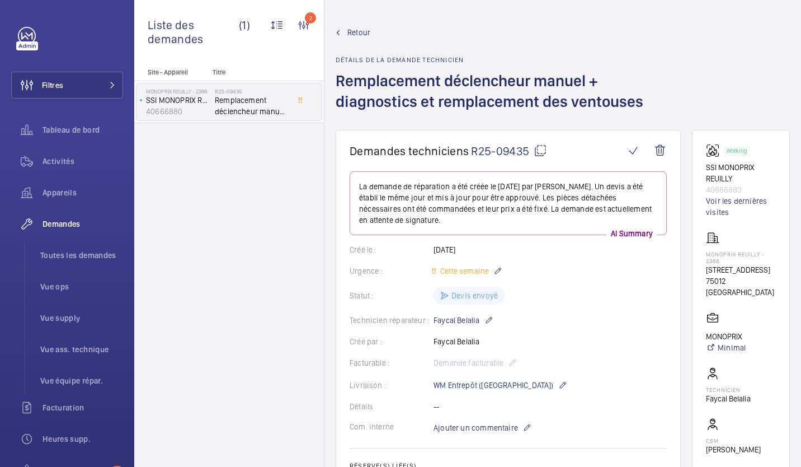
click at [352, 30] on span "Retour" at bounding box center [359, 32] width 23 height 11
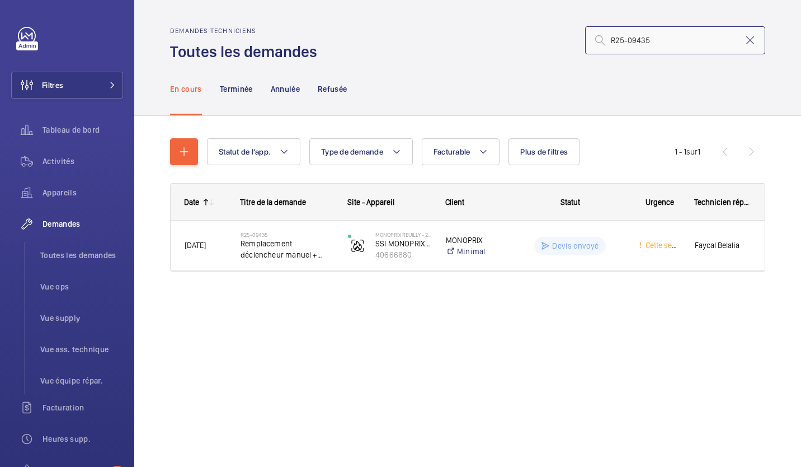
click at [639, 43] on input "R25-09435" at bounding box center [675, 40] width 180 height 28
paste input "4-12233"
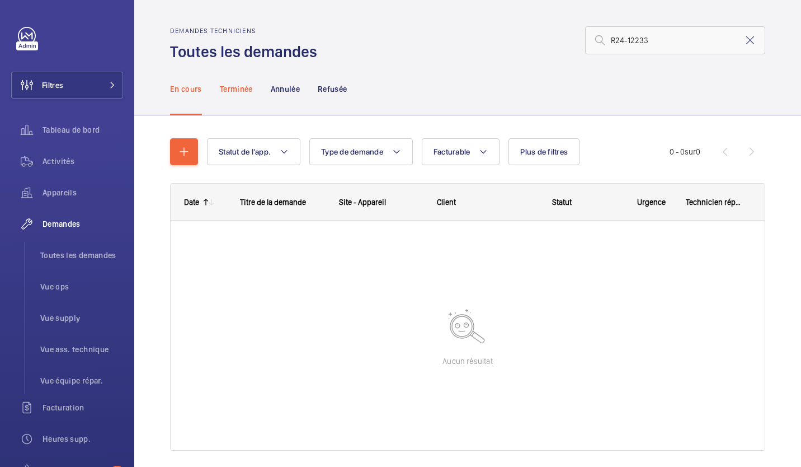
click at [242, 92] on p "Terminée" at bounding box center [236, 88] width 33 height 11
click at [280, 91] on p "Annulée" at bounding box center [285, 88] width 29 height 11
click at [334, 95] on div "Refusée" at bounding box center [332, 88] width 29 height 53
click at [618, 39] on input "R24-12233" at bounding box center [675, 40] width 180 height 28
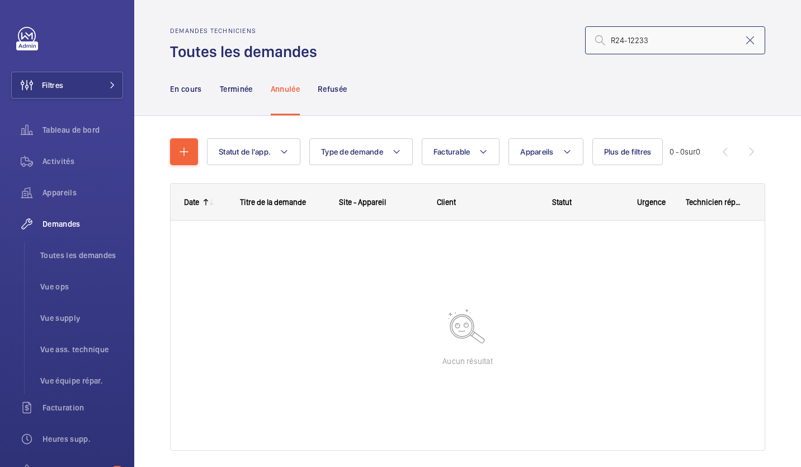
click at [618, 39] on input "R24-12233" at bounding box center [675, 40] width 180 height 28
paste input "00225"
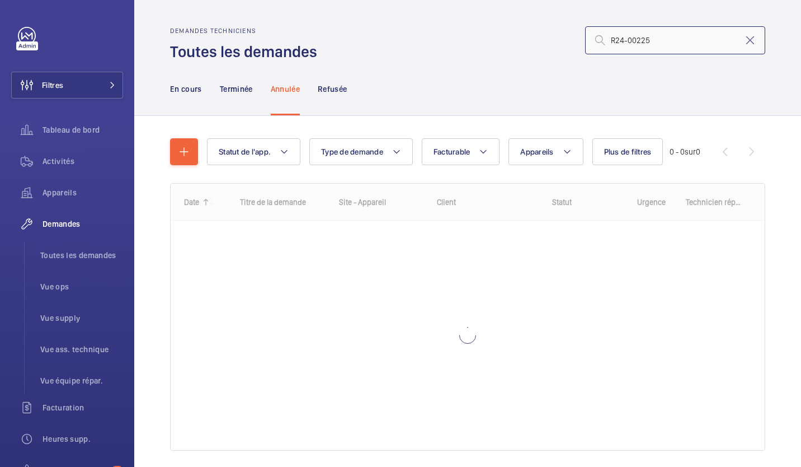
type input "R24-00225"
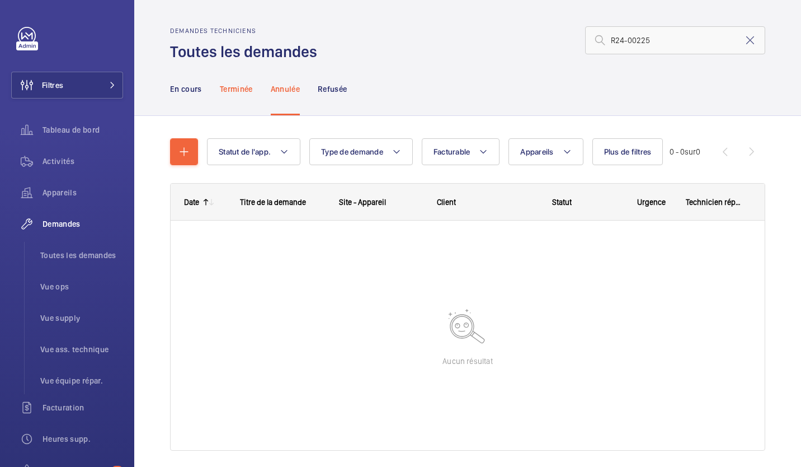
click at [234, 94] on p "Terminée" at bounding box center [236, 88] width 33 height 11
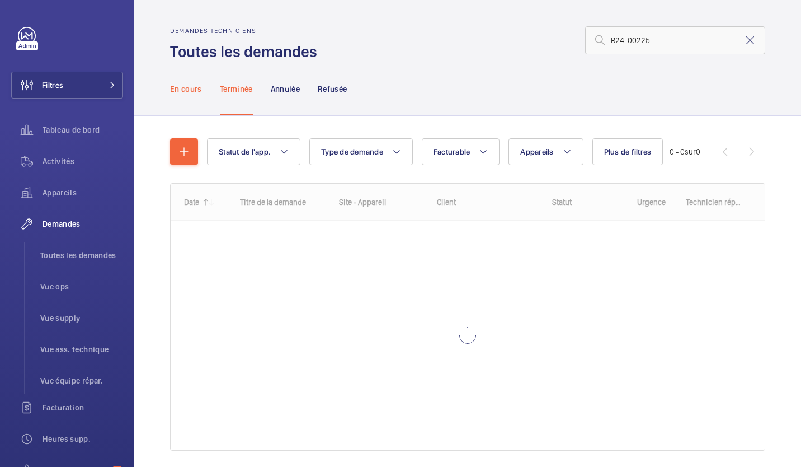
click at [174, 89] on p "En cours" at bounding box center [186, 88] width 32 height 11
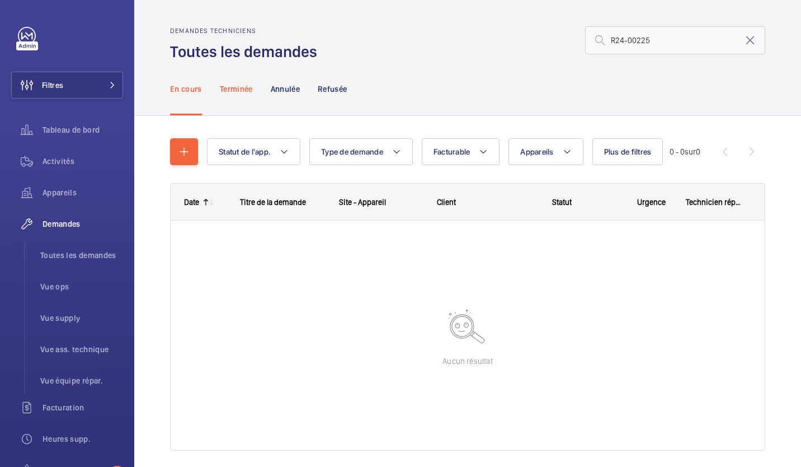
click at [249, 89] on p "Terminée" at bounding box center [236, 88] width 33 height 11
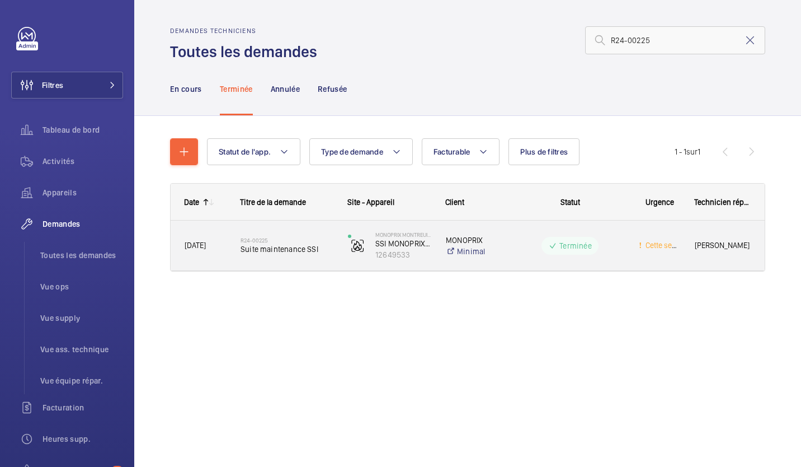
click at [279, 250] on span "Suite maintenance SSI" at bounding box center [287, 248] width 93 height 11
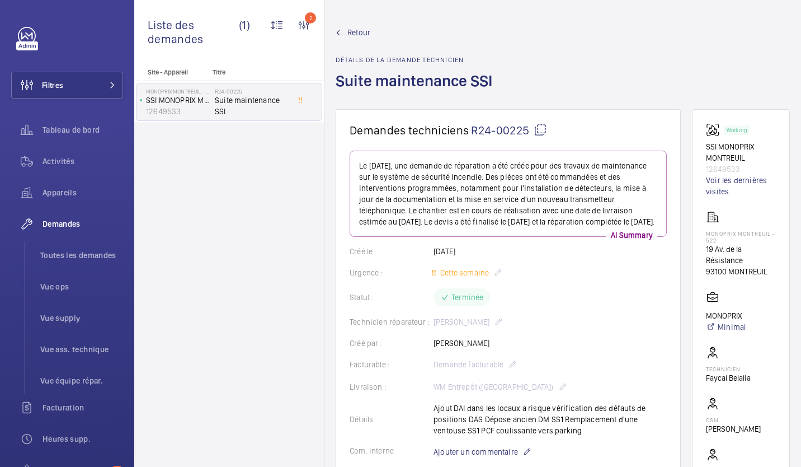
scroll to position [392, 0]
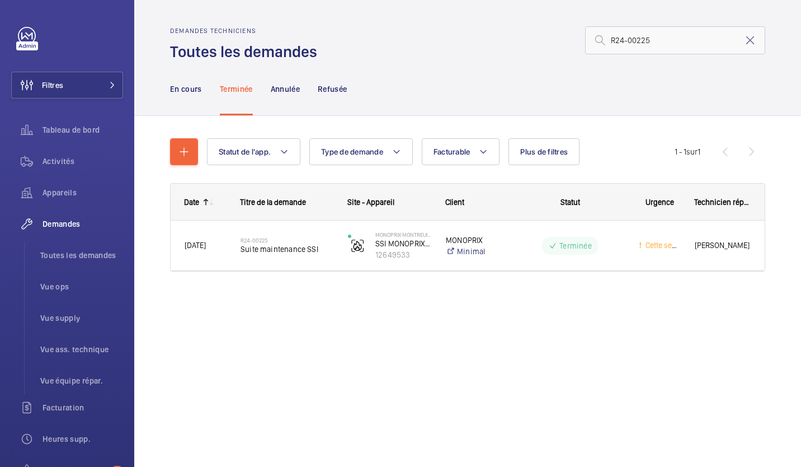
click at [368, 17] on wm-front-admin-header "Demandes techniciens Toutes les demandes R24-00225" at bounding box center [467, 31] width 667 height 62
click at [148, 403] on div "Demandes techniciens Toutes les demandes R24-00225 En cours Terminée Annulée Re…" at bounding box center [467, 233] width 667 height 467
click at [148, 404] on div "Demandes techniciens Toutes les demandes R24-00225 En cours Terminée Annulée Re…" at bounding box center [467, 233] width 667 height 467
click at [623, 38] on input "R24-00225" at bounding box center [675, 40] width 180 height 28
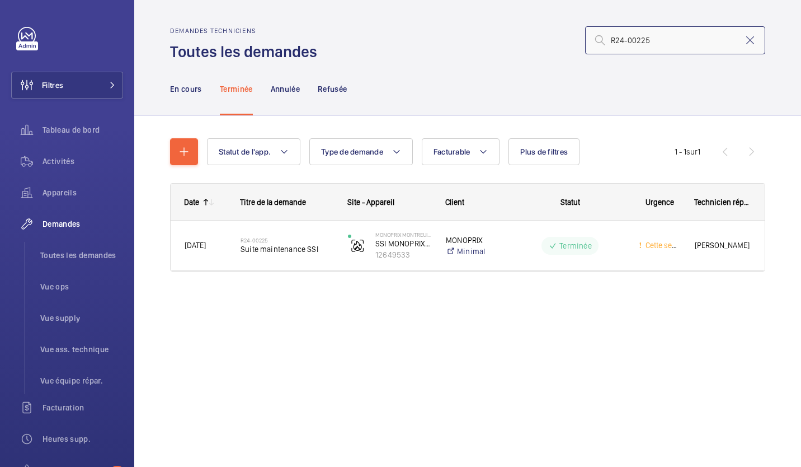
click at [623, 38] on input "R24-00225" at bounding box center [675, 40] width 180 height 28
paste input "5-10506"
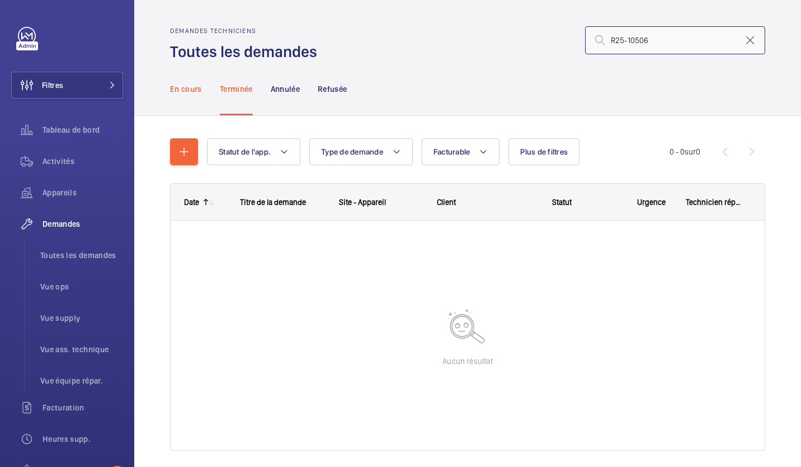
type input "R25-10506"
click at [197, 85] on p "En cours" at bounding box center [186, 88] width 32 height 11
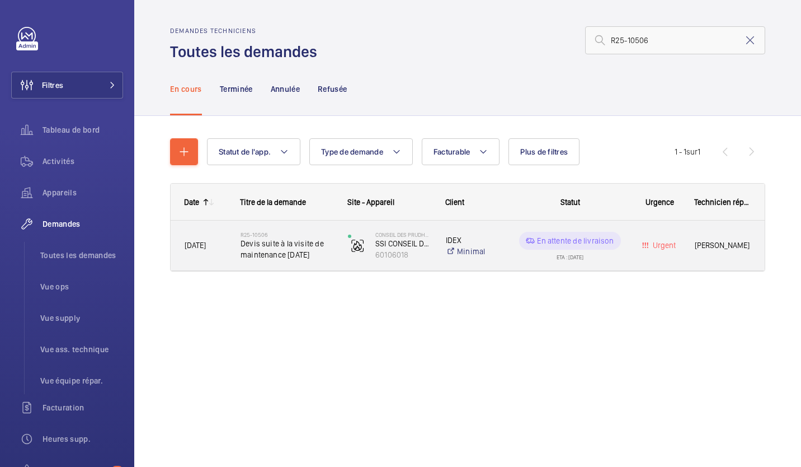
click at [275, 245] on span "Devis suite à la visite de maintenance 20/06/2025" at bounding box center [287, 249] width 93 height 22
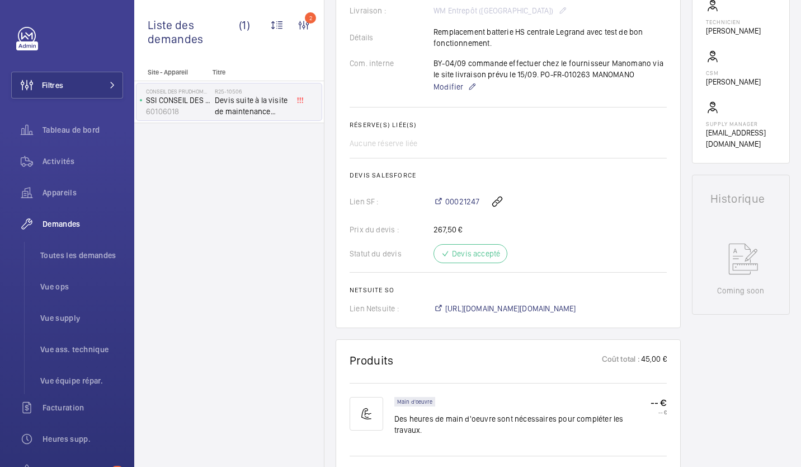
scroll to position [448, 0]
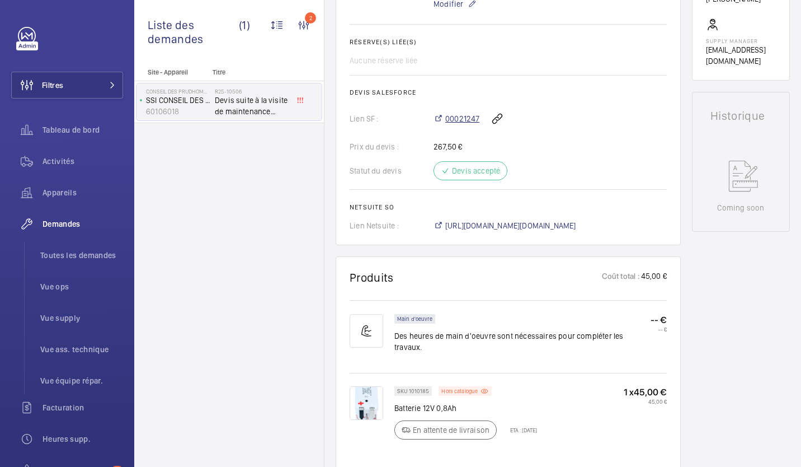
click at [456, 118] on span "00021247" at bounding box center [462, 118] width 34 height 11
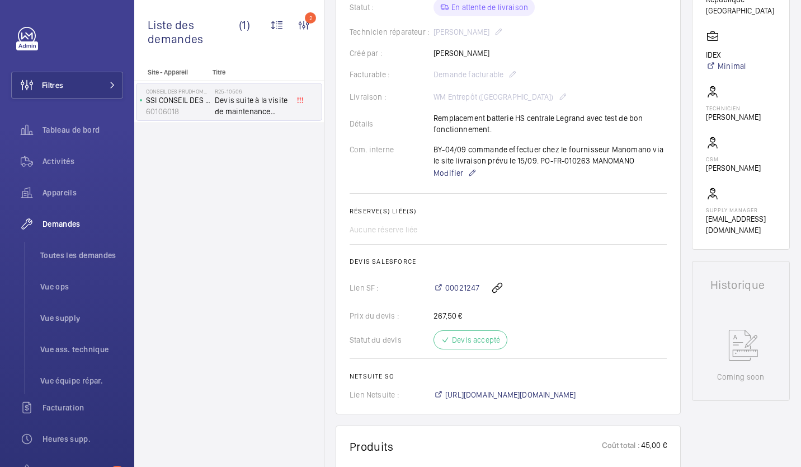
scroll to position [235, 0]
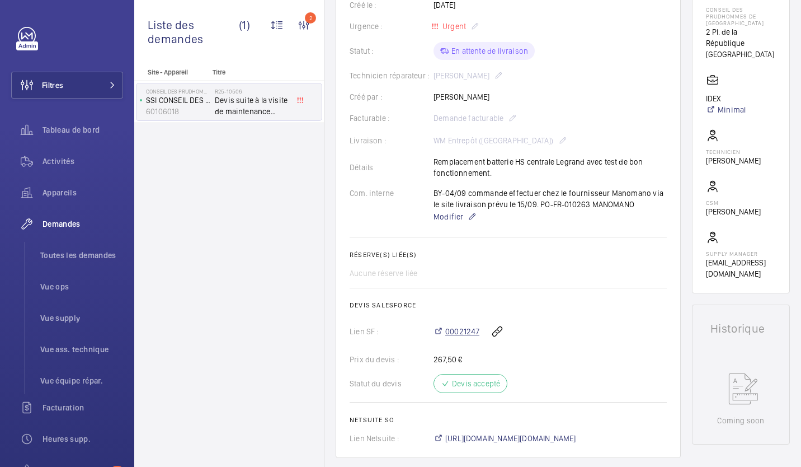
click at [450, 326] on span "00021247" at bounding box center [462, 331] width 34 height 11
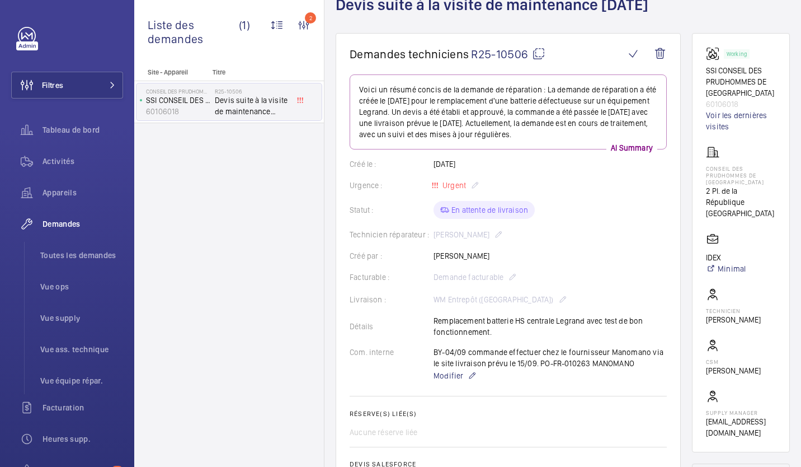
scroll to position [0, 0]
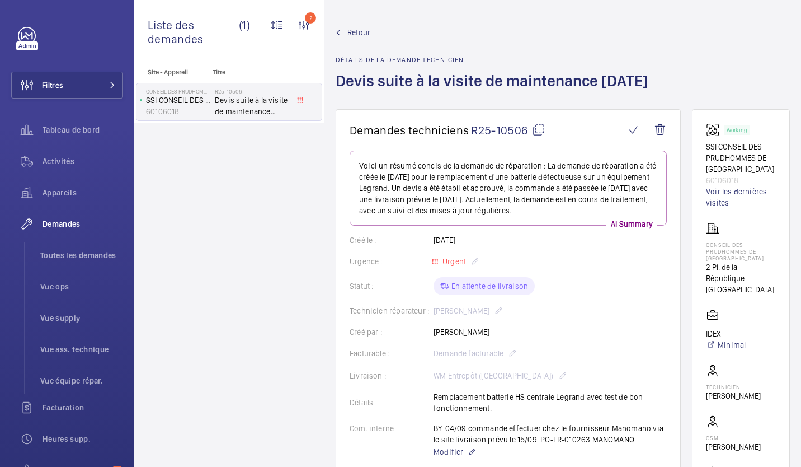
click at [345, 34] on link "Retour" at bounding box center [496, 32] width 320 height 11
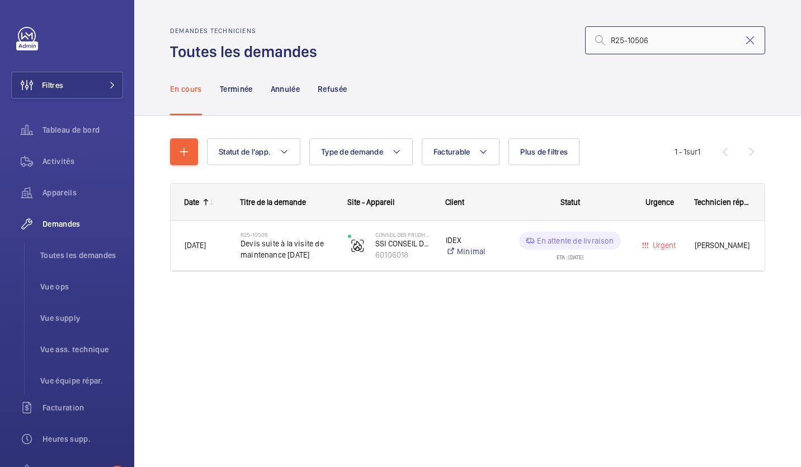
click at [633, 41] on input "R25-10506" at bounding box center [675, 40] width 180 height 28
paste input "09433"
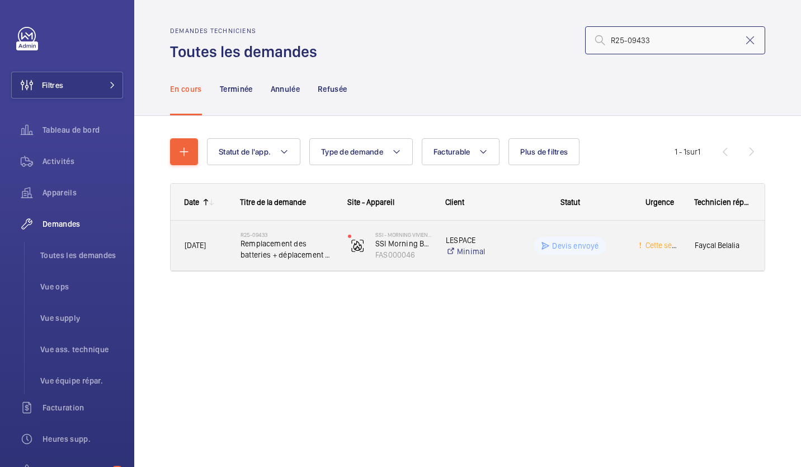
type input "R25-09433"
click at [268, 250] on span "Remplacement des batteries + déplacement 2 di et fixation" at bounding box center [287, 249] width 93 height 22
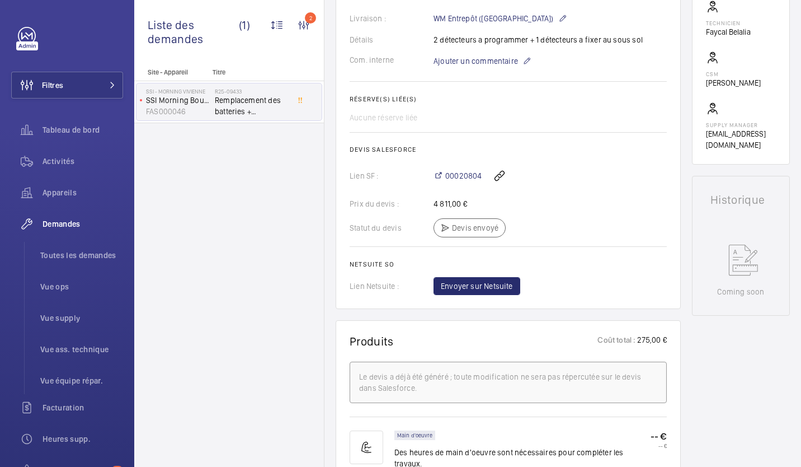
scroll to position [300, 0]
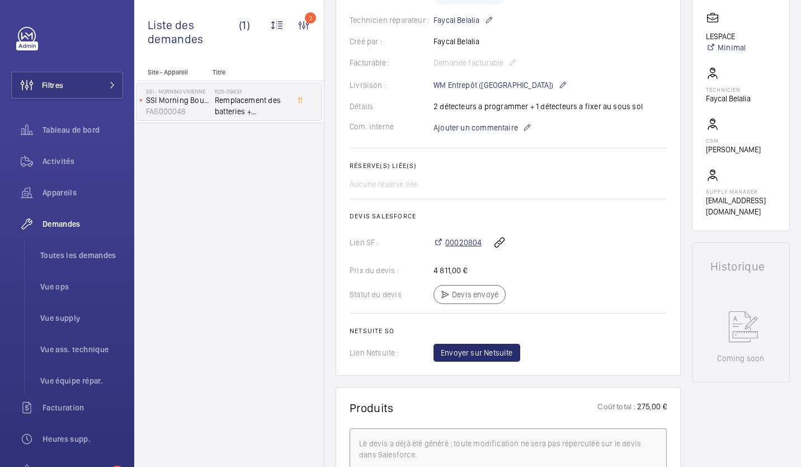
click at [460, 244] on span "00020804" at bounding box center [463, 242] width 36 height 11
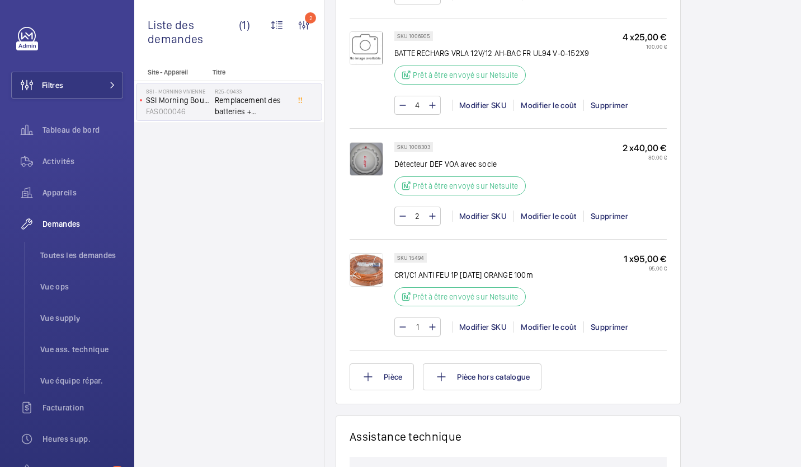
scroll to position [728, 0]
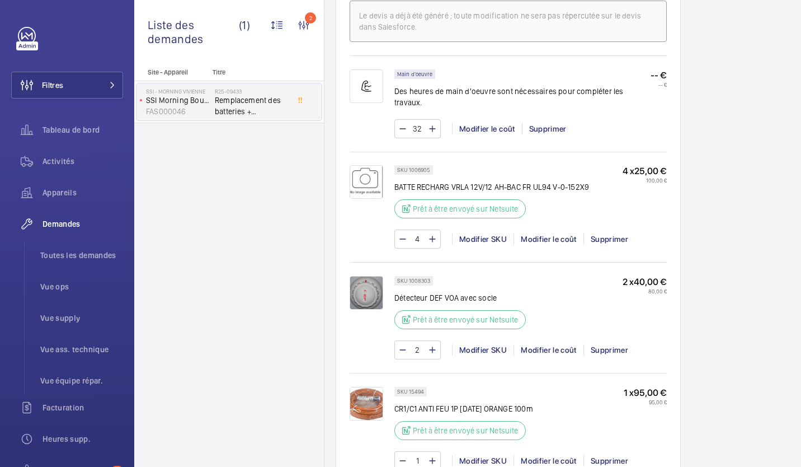
click at [338, 32] on wm-front-card "Produits Coût total : 275,00 € Le devis a déjà été généré ; toute modification …" at bounding box center [508, 248] width 345 height 579
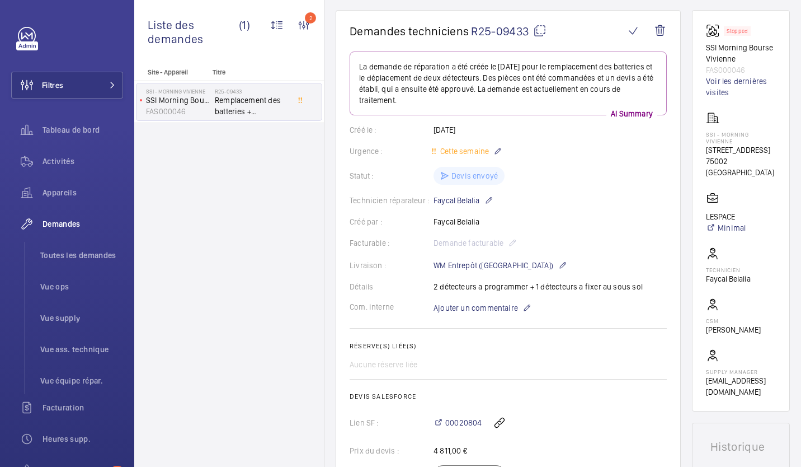
scroll to position [0, 0]
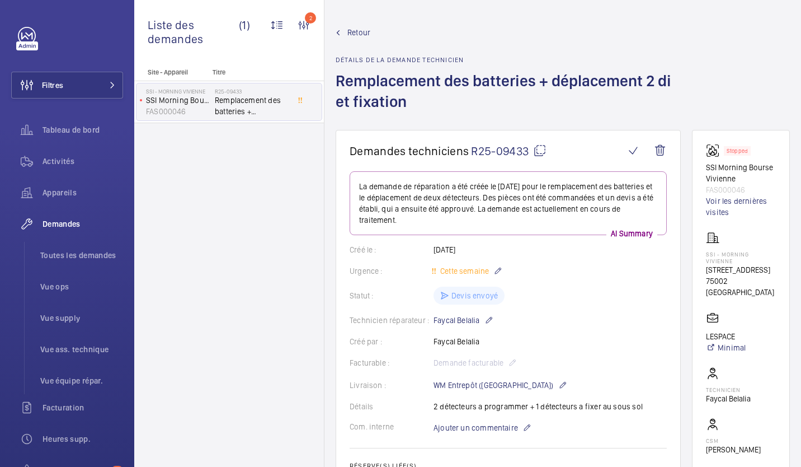
click at [350, 32] on span "Retour" at bounding box center [359, 32] width 23 height 11
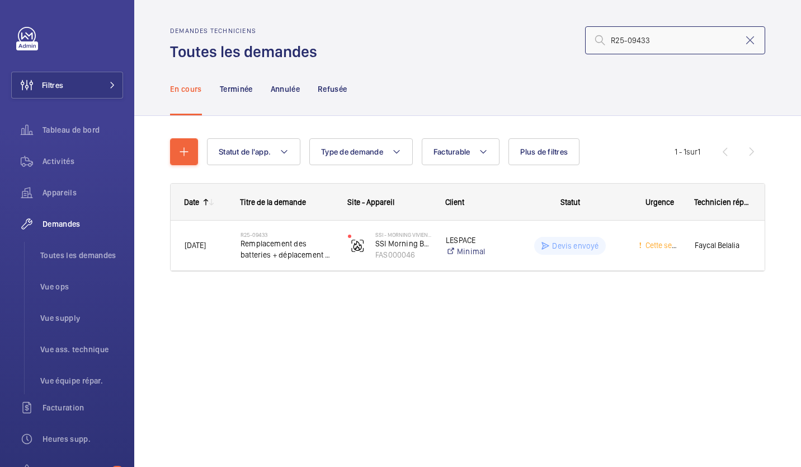
click at [636, 44] on input "R25-09433" at bounding box center [675, 40] width 180 height 28
click at [637, 43] on input "R25-09433" at bounding box center [675, 40] width 180 height 28
paste input "3-09487"
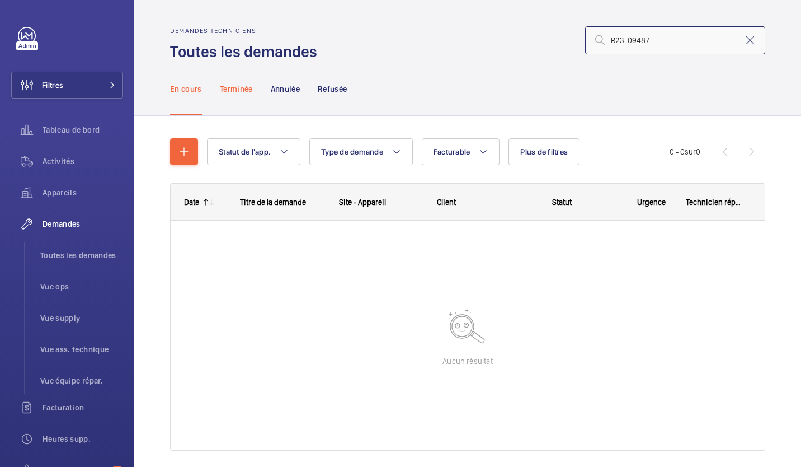
type input "R23-09487"
click at [231, 93] on p "Terminée" at bounding box center [236, 88] width 33 height 11
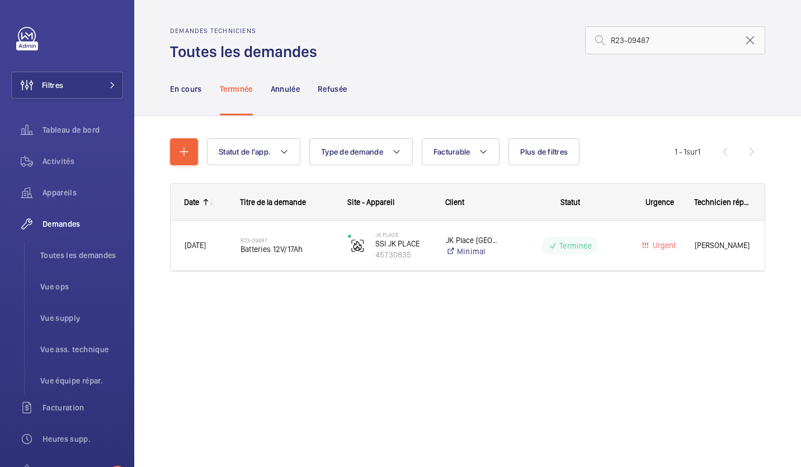
click at [422, 76] on div "En cours Terminée Annulée Refusée" at bounding box center [467, 88] width 595 height 53
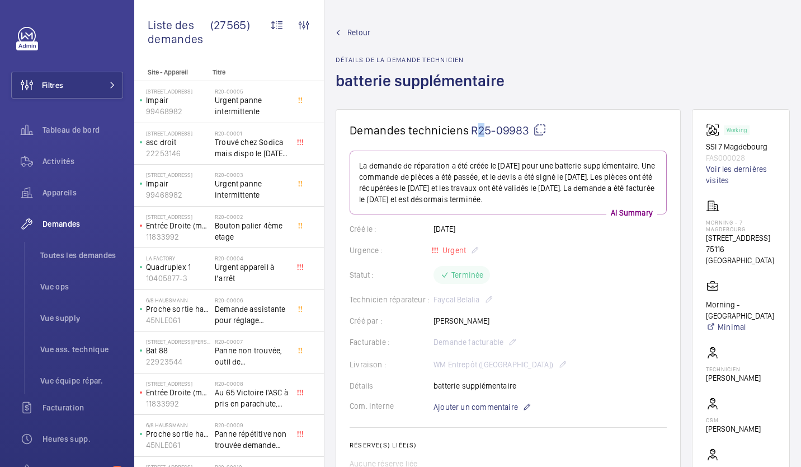
drag, startPoint x: 470, startPoint y: 128, endPoint x: 477, endPoint y: 126, distance: 6.9
click at [477, 126] on h1 "Demandes techniciens R25-09983" at bounding box center [487, 130] width 275 height 14
drag, startPoint x: 477, startPoint y: 126, endPoint x: 540, endPoint y: 130, distance: 62.8
click at [540, 130] on mat-icon at bounding box center [539, 129] width 13 height 13
copy span "R"
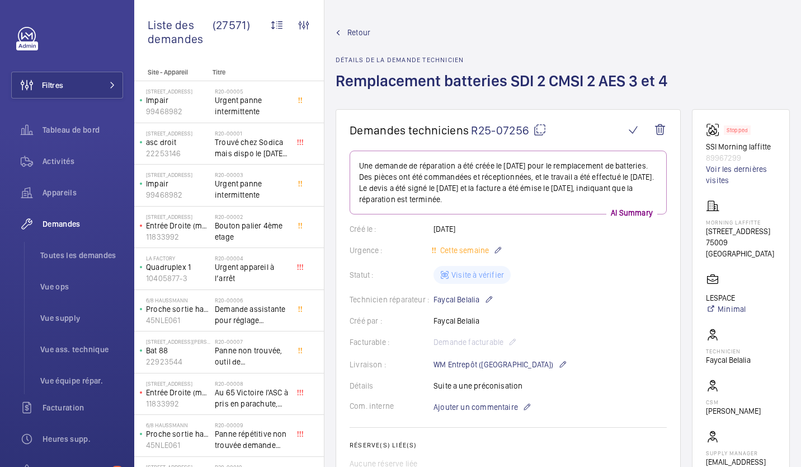
click at [540, 130] on mat-icon at bounding box center [539, 129] width 13 height 13
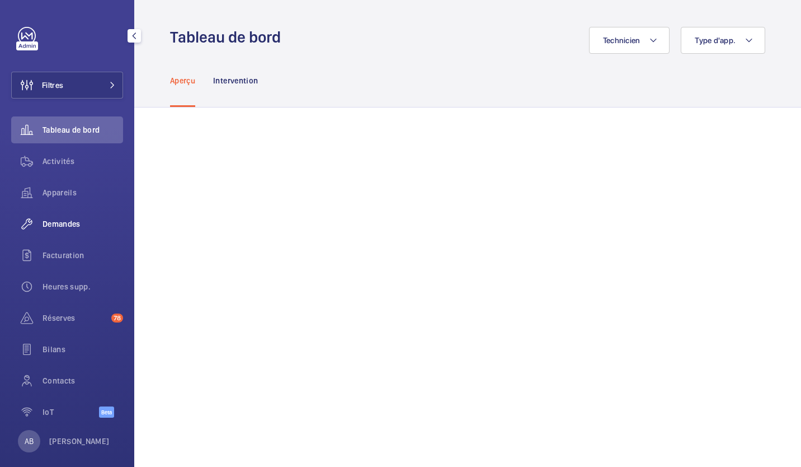
click at [64, 229] on div "Demandes" at bounding box center [67, 223] width 112 height 27
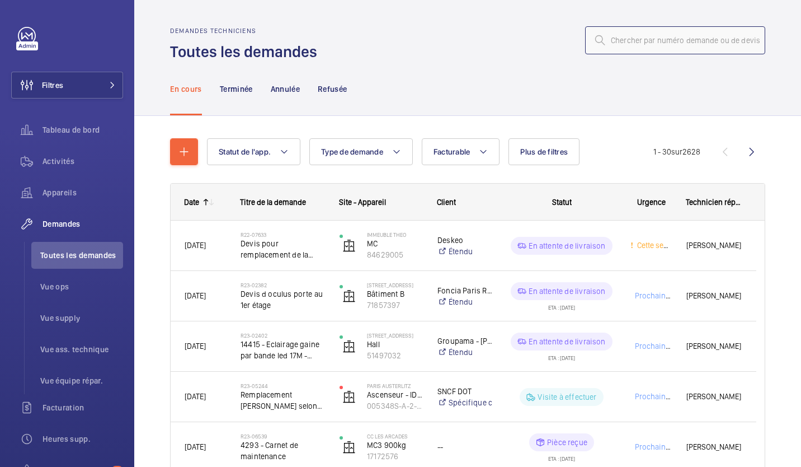
click at [646, 45] on input "text" at bounding box center [675, 40] width 180 height 28
paste input "R25-00426"
type input "R25-00426"
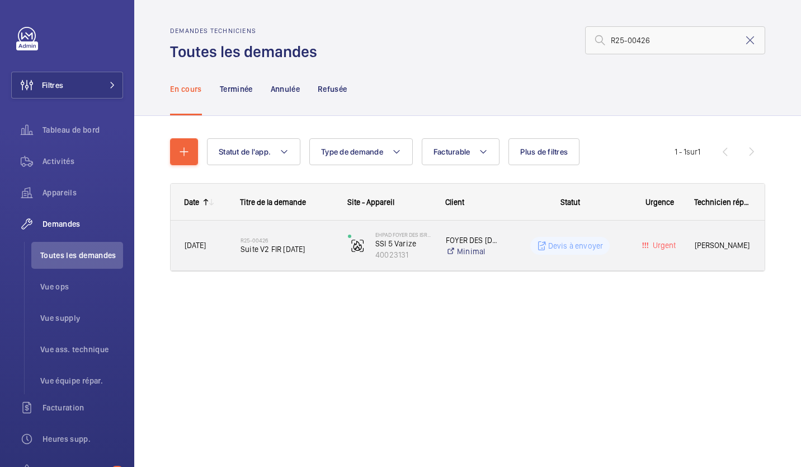
click at [266, 250] on span "Suite V2 FIR 27/12/24" at bounding box center [287, 248] width 93 height 11
